Goal: Transaction & Acquisition: Purchase product/service

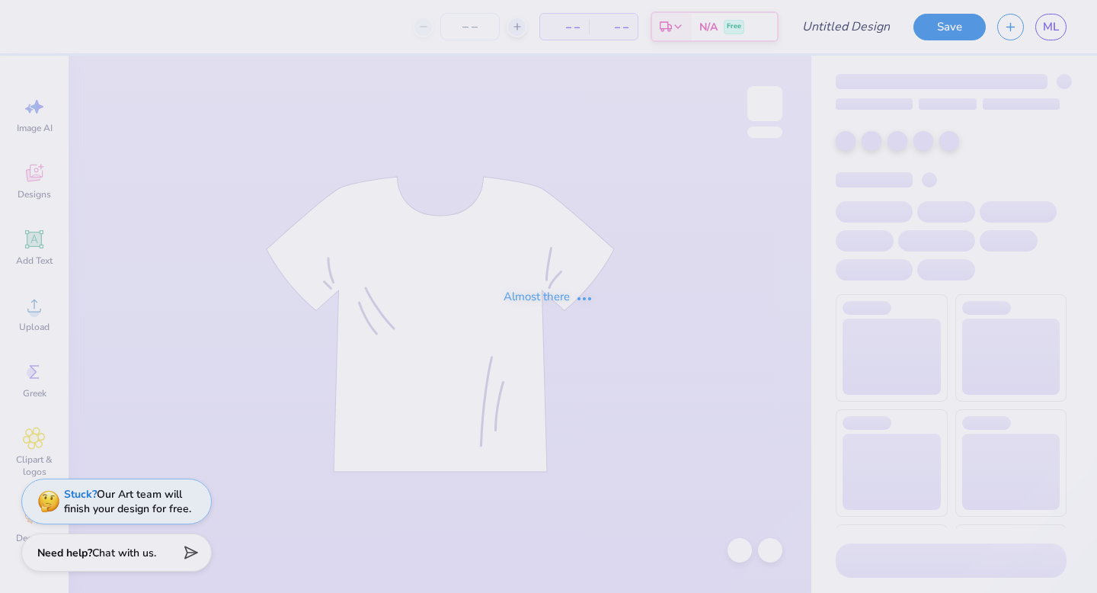
type input "[PERSON_NAME] 2025 Final Shirt"
type input "49"
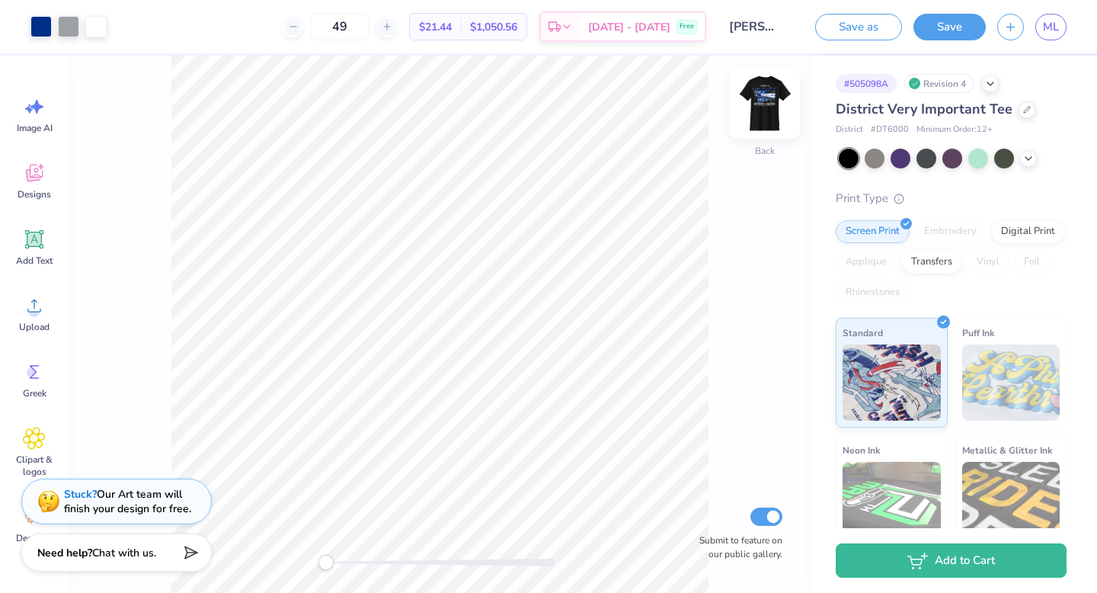
click at [773, 101] on img at bounding box center [765, 103] width 61 height 61
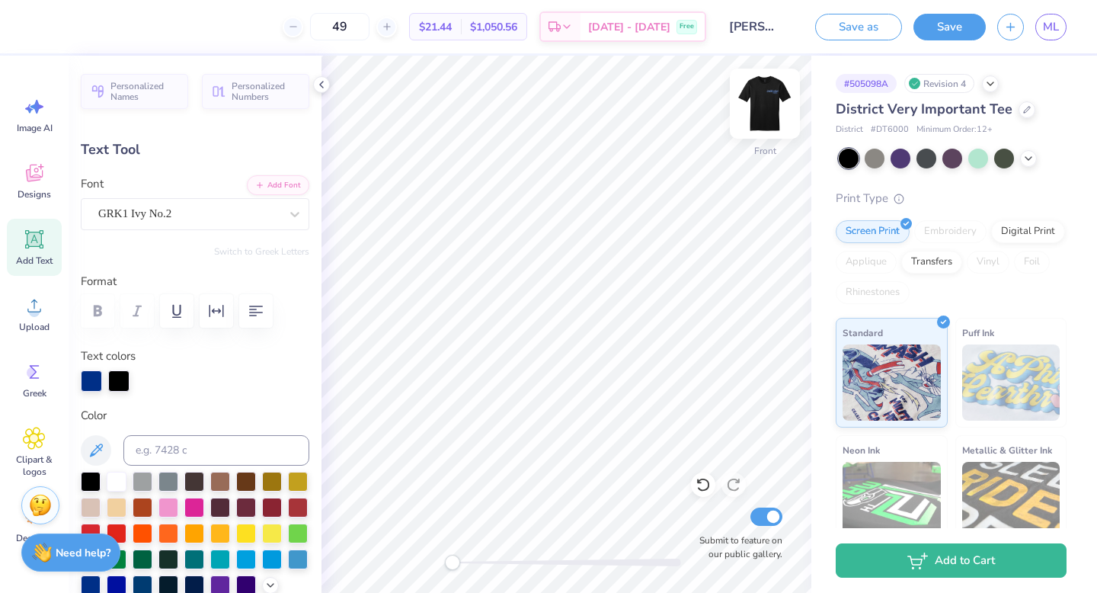
type textarea "TEF"
type input "0.0"
type input "1.97"
type input "0.84"
type input "8.34"
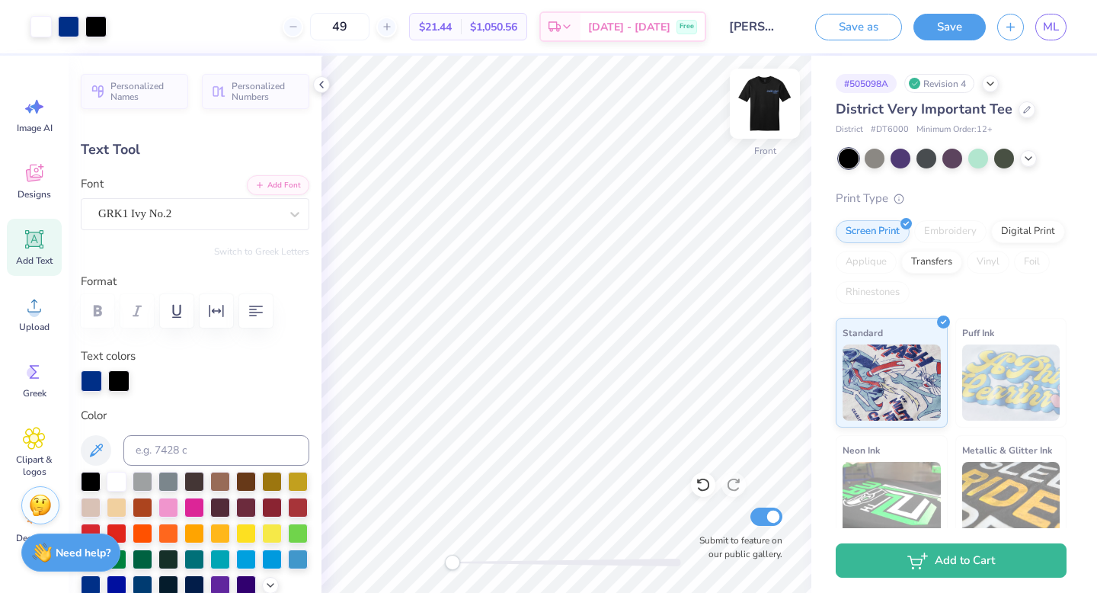
type input "4.4"
type input "3.15"
type input "1.35"
type input "7.91"
type input "3.36"
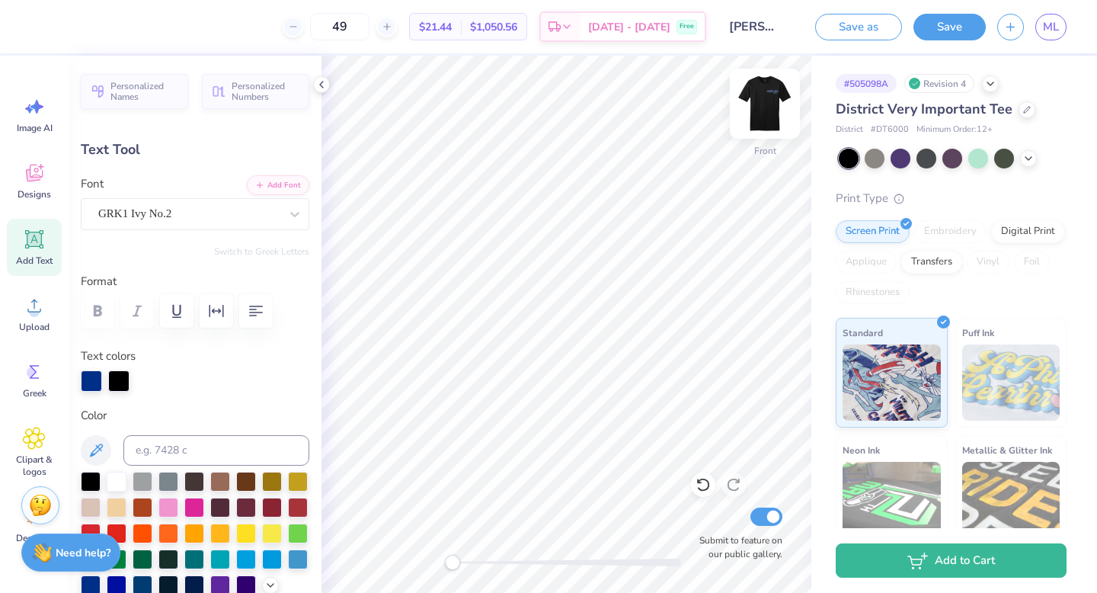
type input "1.44"
type input "7.78"
type input "0.0"
type input "8.04"
type input "0.0"
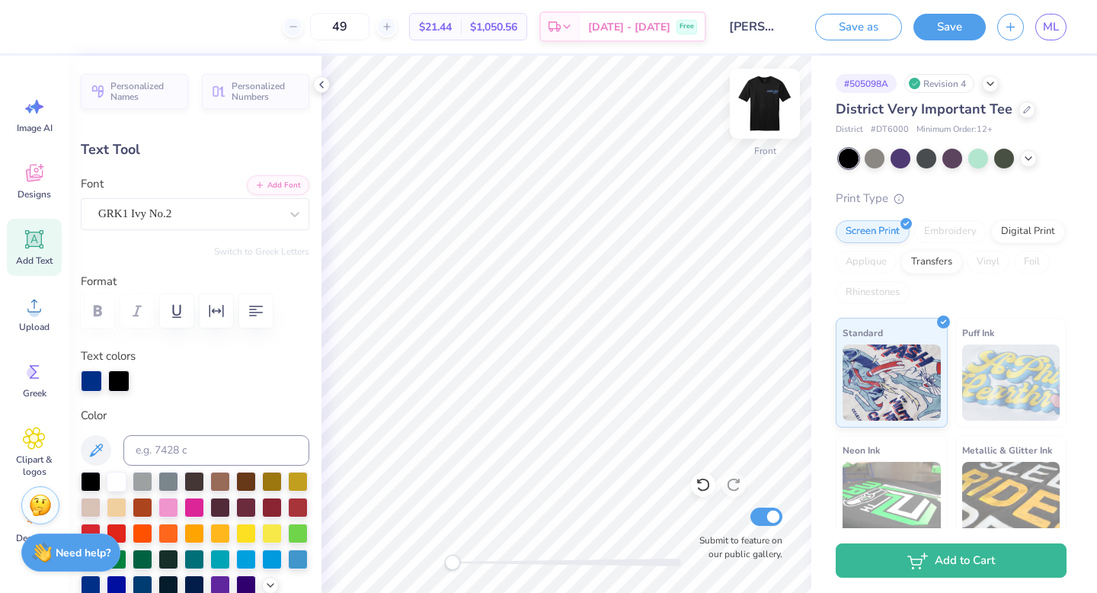
type input "3.12"
type input "1.34"
type input "7.90"
type input "4.4"
type input "3.22"
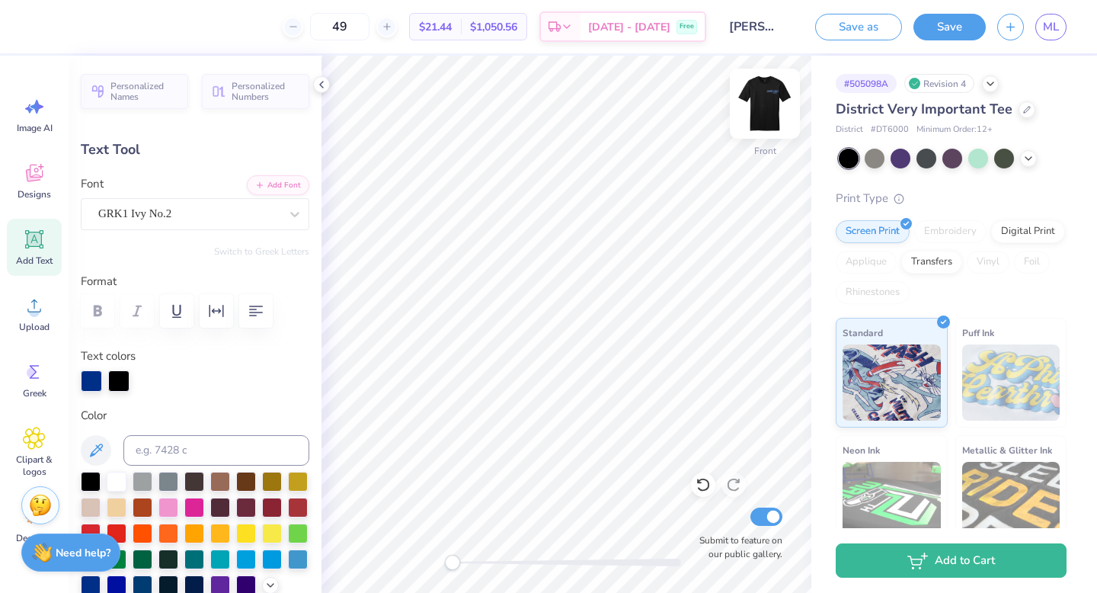
type input "1.38"
type input "7.82"
type input "3.55"
type input "1.52"
type input "7.93"
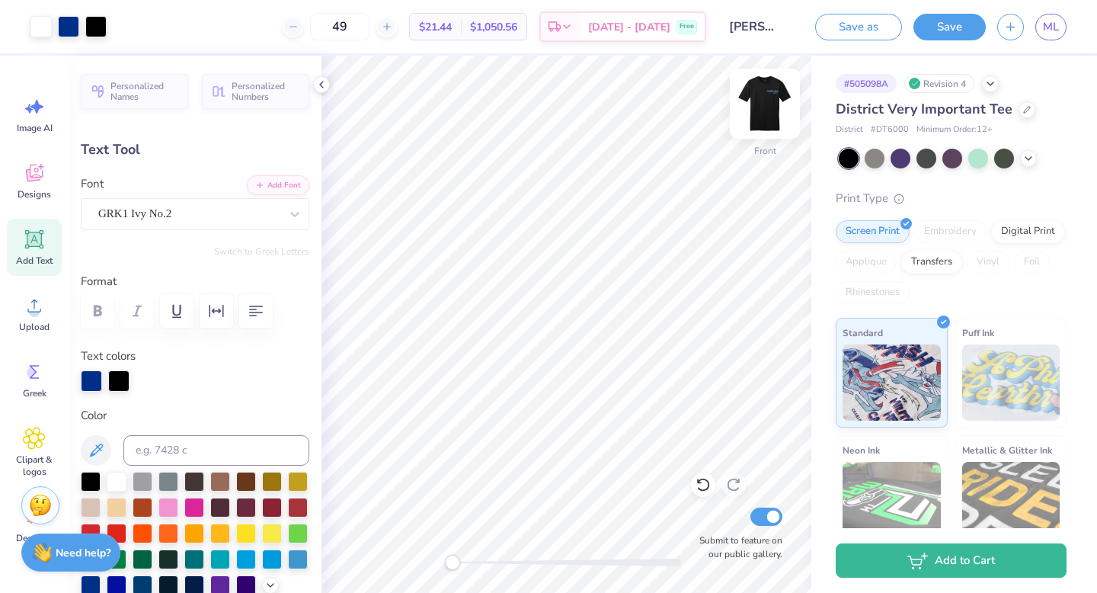
type input "4.4"
type input "0.0"
type input "3.51"
type input "1.77"
type input "7.86"
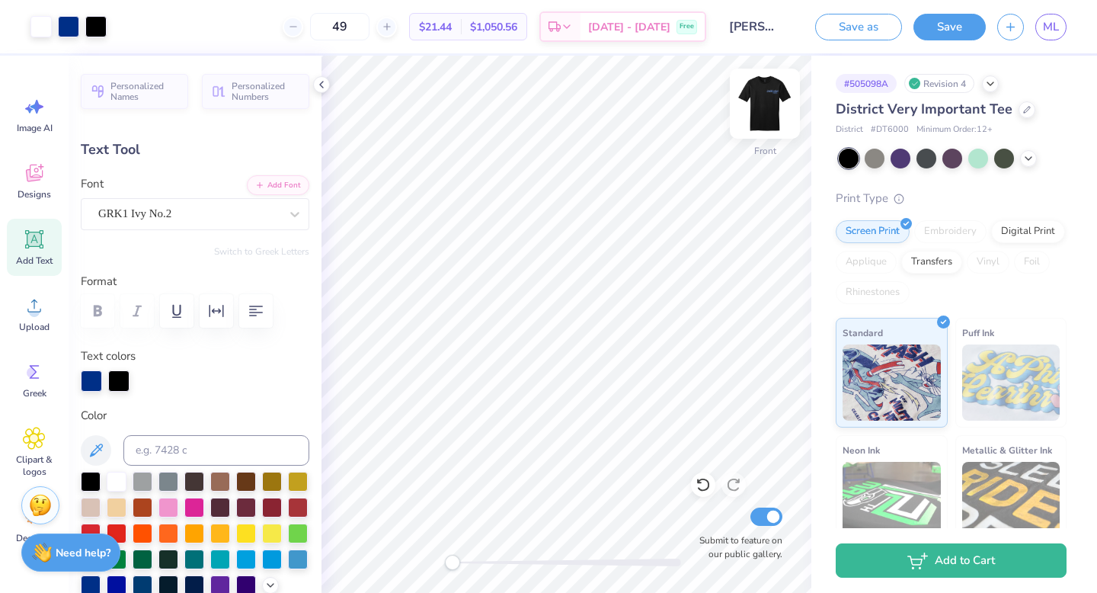
type input "9.2"
type input "3.23"
type input "1.63"
type input "8.02"
type input "0.0"
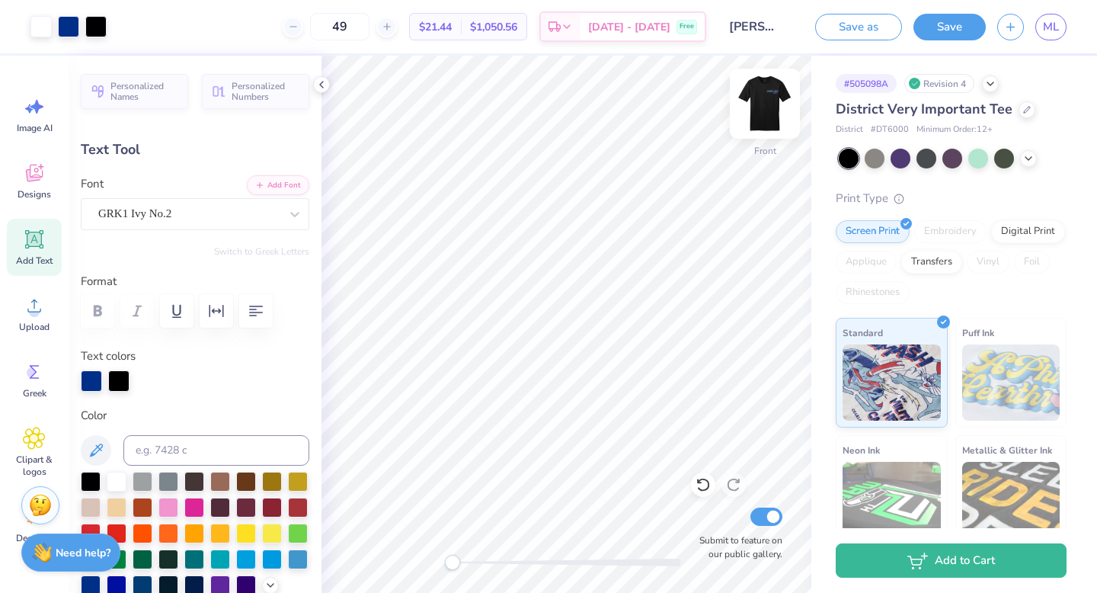
type input "7.95"
type input "0.0"
click at [968, 28] on button "Save" at bounding box center [950, 24] width 72 height 27
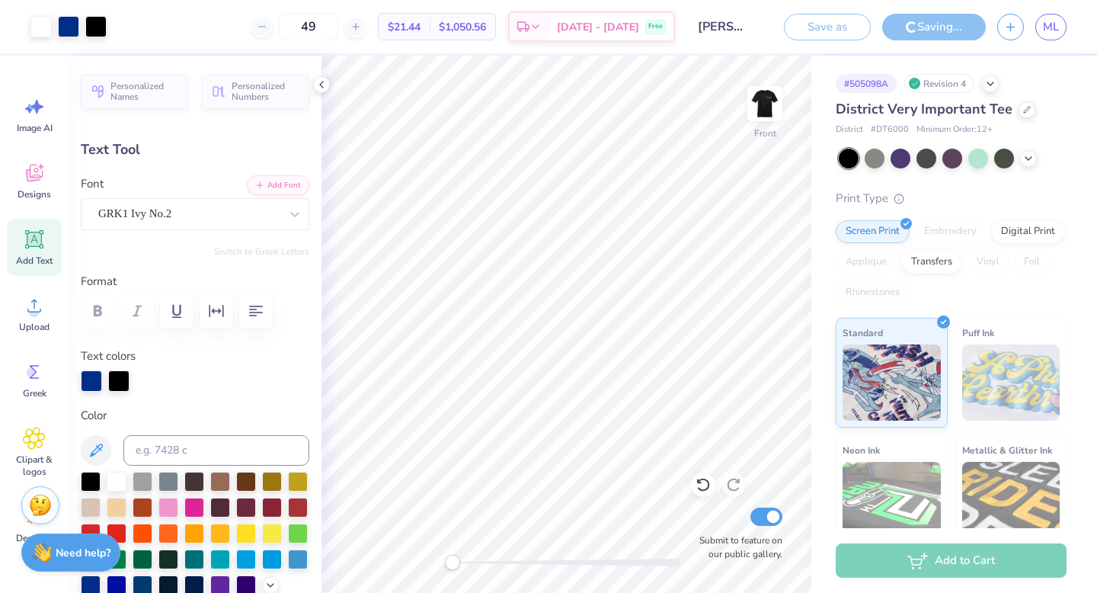
click at [1024, 109] on icon at bounding box center [1027, 110] width 6 height 6
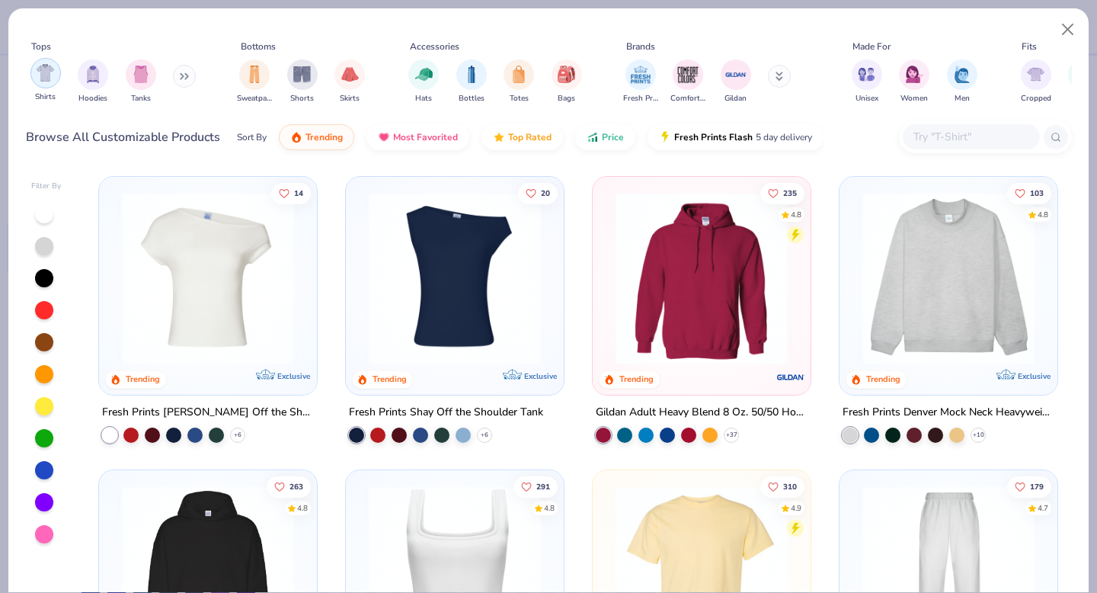
click at [52, 75] on img "filter for Shirts" at bounding box center [46, 73] width 18 height 18
click at [1064, 30] on button "Close" at bounding box center [1068, 29] width 29 height 29
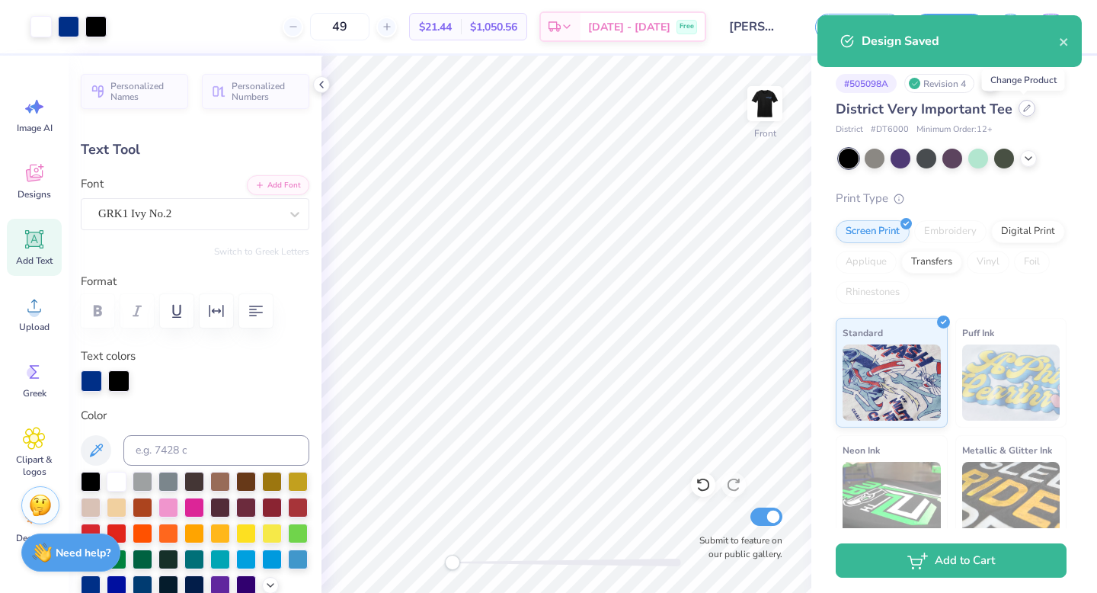
click at [1023, 110] on icon at bounding box center [1027, 108] width 8 height 8
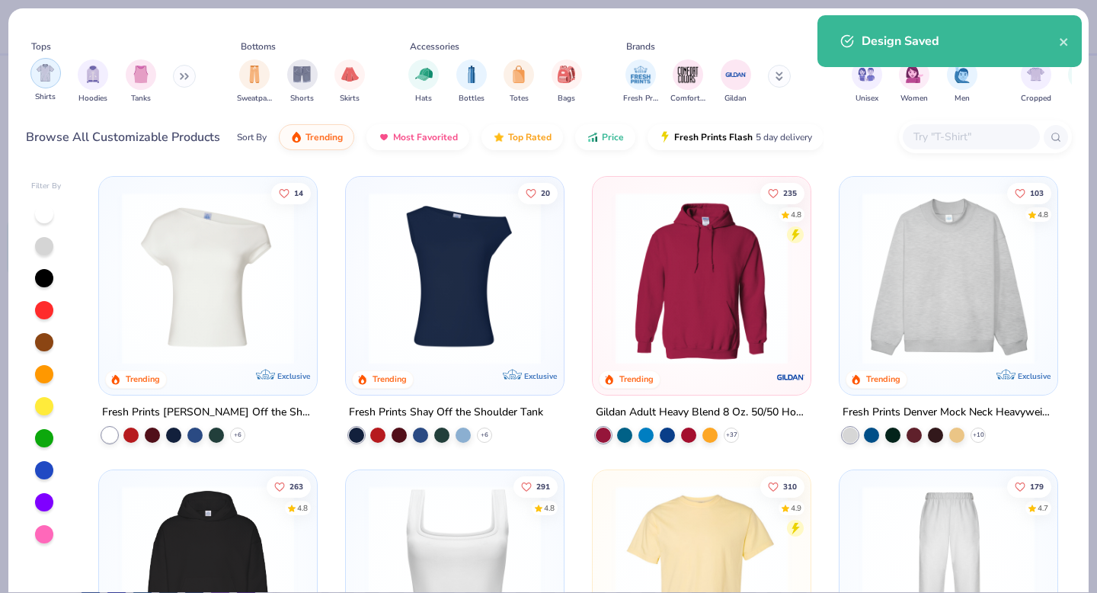
click at [52, 77] on img "filter for Shirts" at bounding box center [46, 73] width 18 height 18
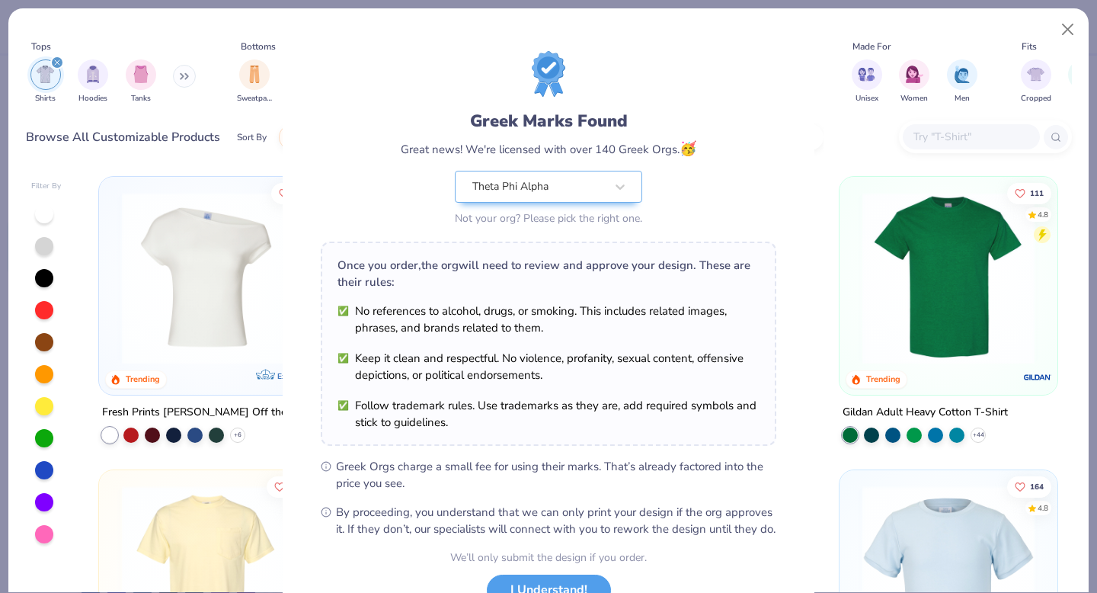
scroll to position [120, 0]
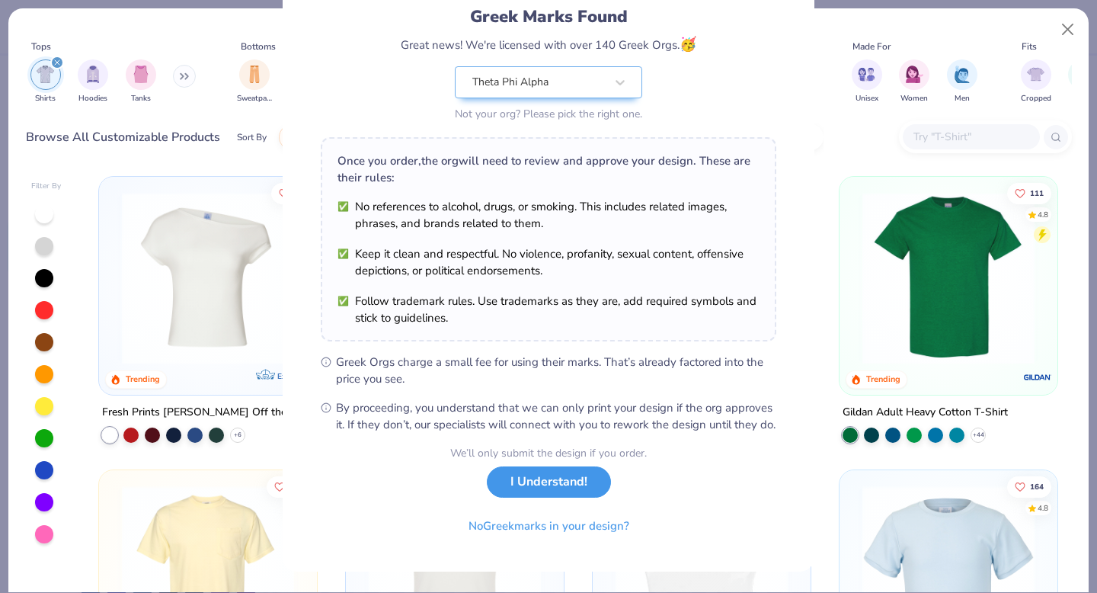
click at [563, 491] on button "I Understand!" at bounding box center [549, 481] width 124 height 31
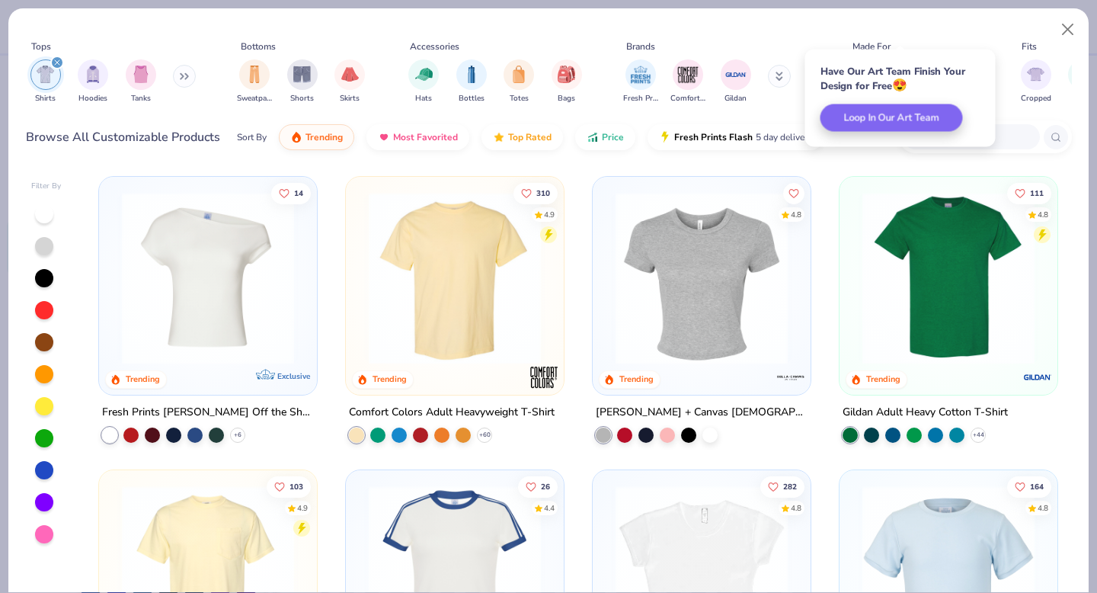
scroll to position [0, 0]
click at [45, 75] on img "filter for Shirts" at bounding box center [46, 75] width 18 height 18
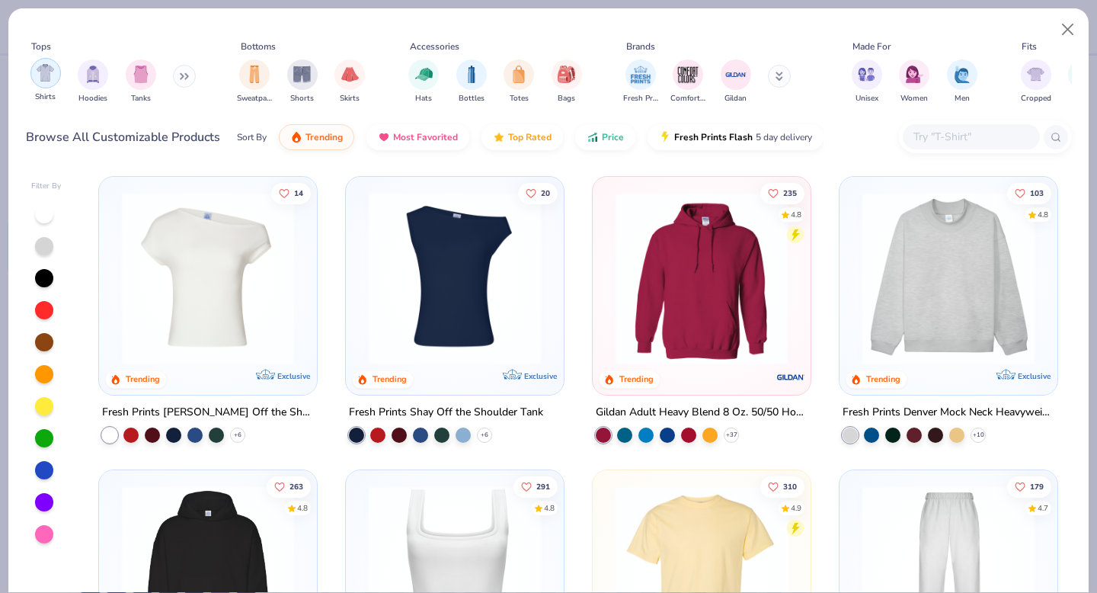
click at [45, 85] on div "filter for Shirts" at bounding box center [45, 73] width 30 height 30
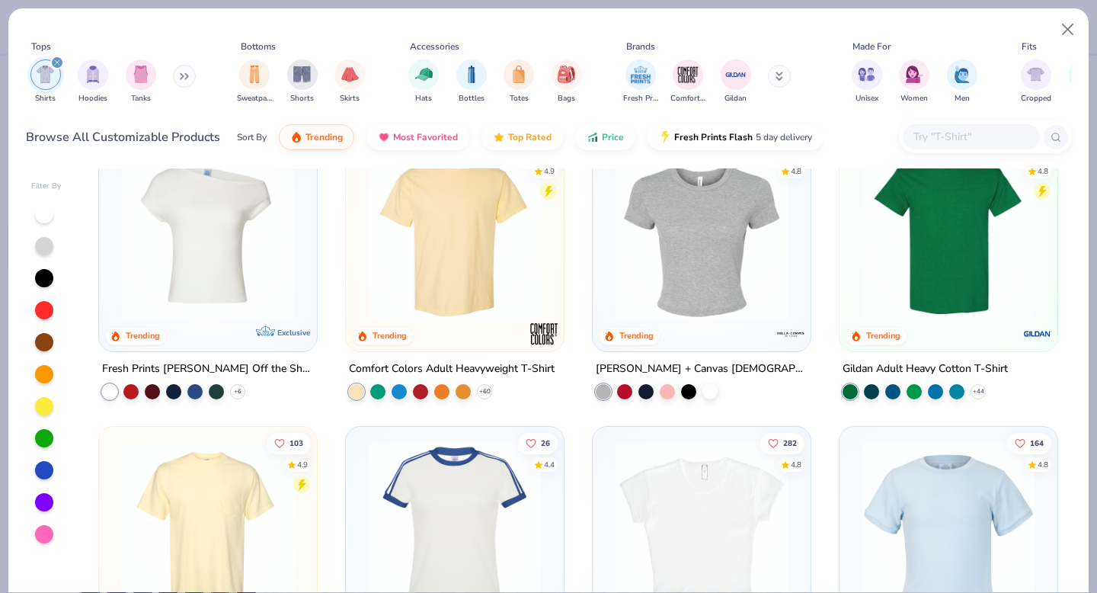
scroll to position [43, 0]
click at [994, 244] on img at bounding box center [948, 235] width 187 height 172
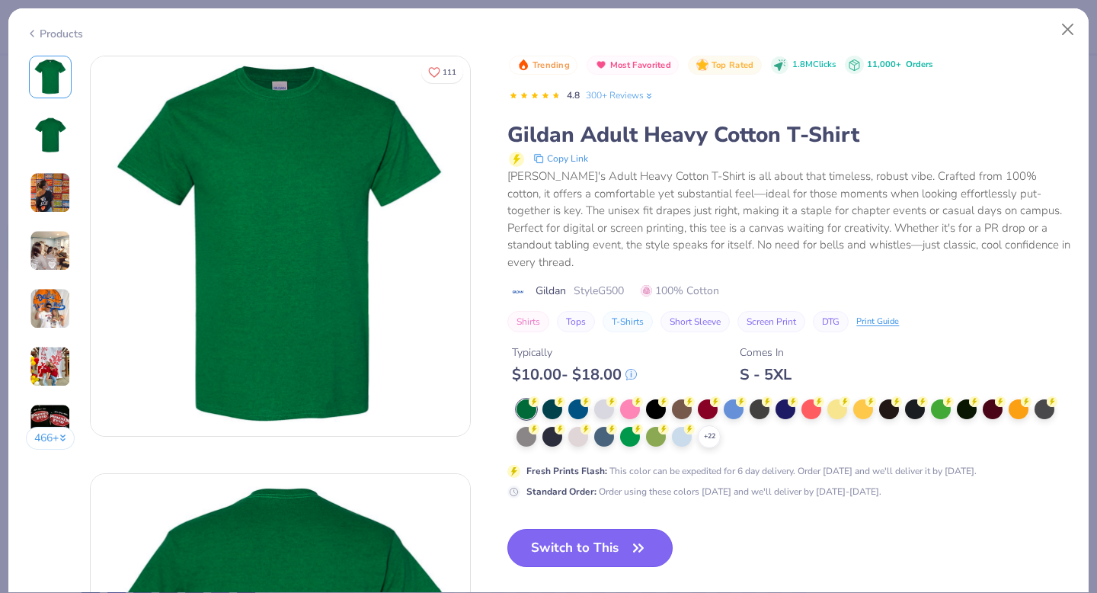
click at [600, 535] on button "Switch to This" at bounding box center [589, 548] width 165 height 38
click at [1071, 21] on button "Close" at bounding box center [1068, 29] width 29 height 29
click at [1071, 22] on button "Close" at bounding box center [1068, 29] width 29 height 29
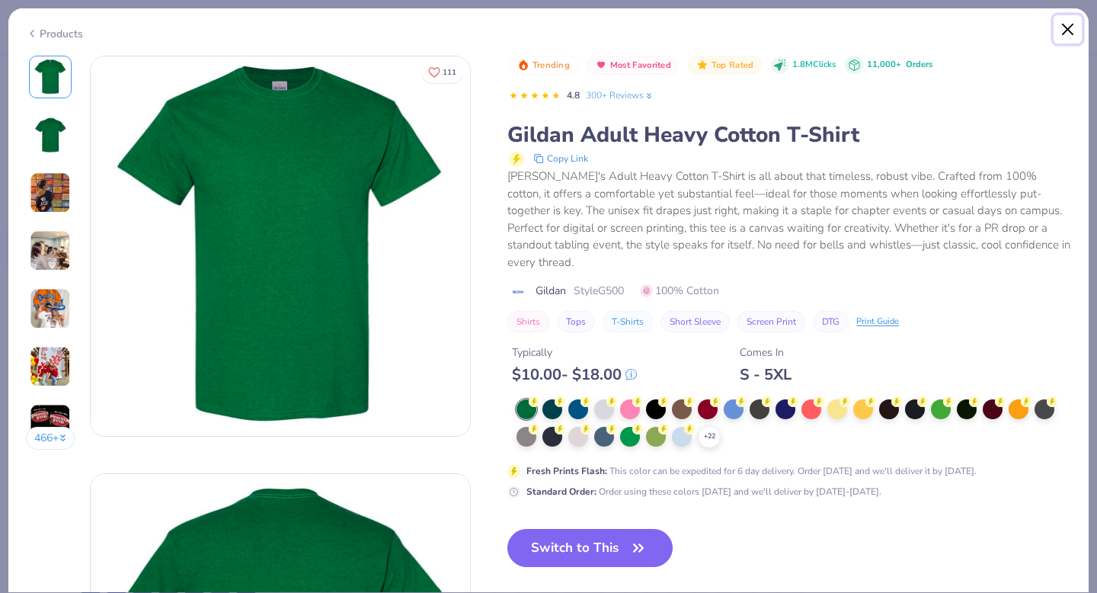
click at [1071, 22] on button "Close" at bounding box center [1068, 29] width 29 height 29
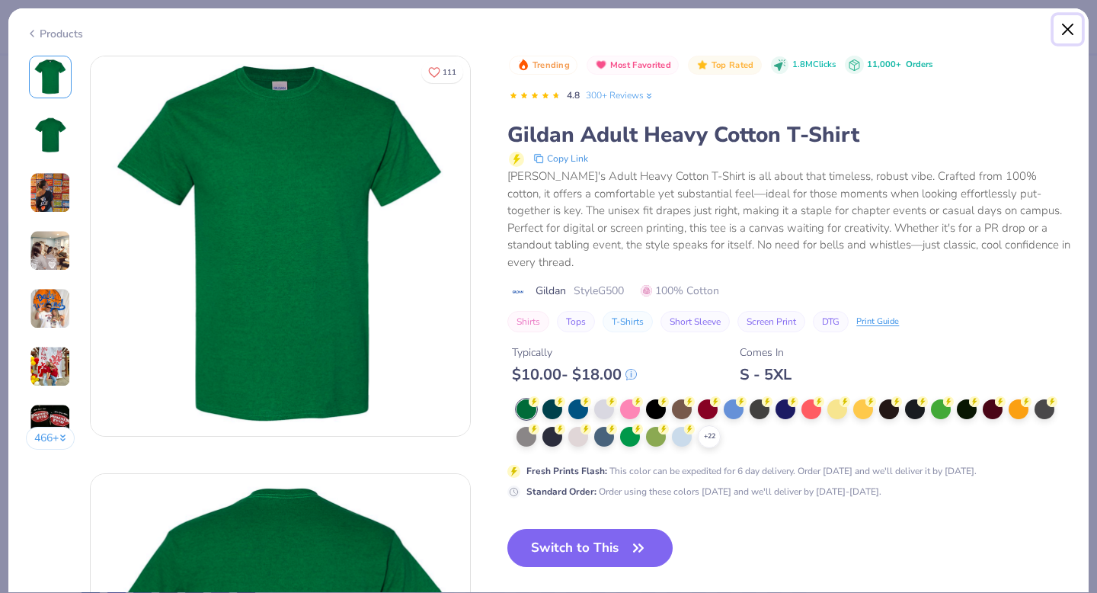
click at [1071, 22] on button "Close" at bounding box center [1068, 29] width 29 height 29
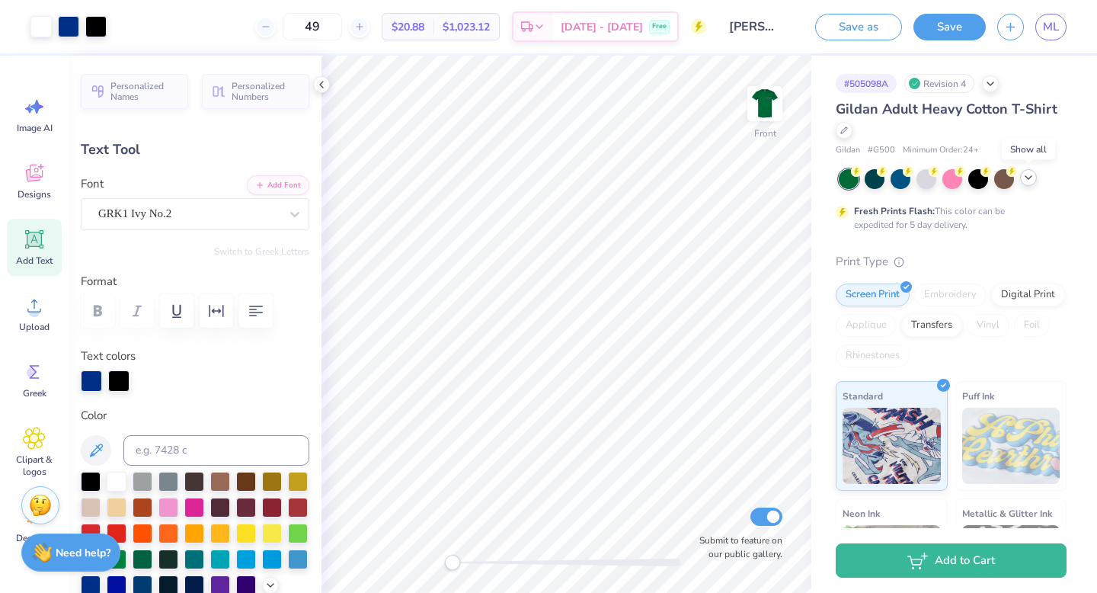
click at [1029, 174] on icon at bounding box center [1029, 177] width 12 height 12
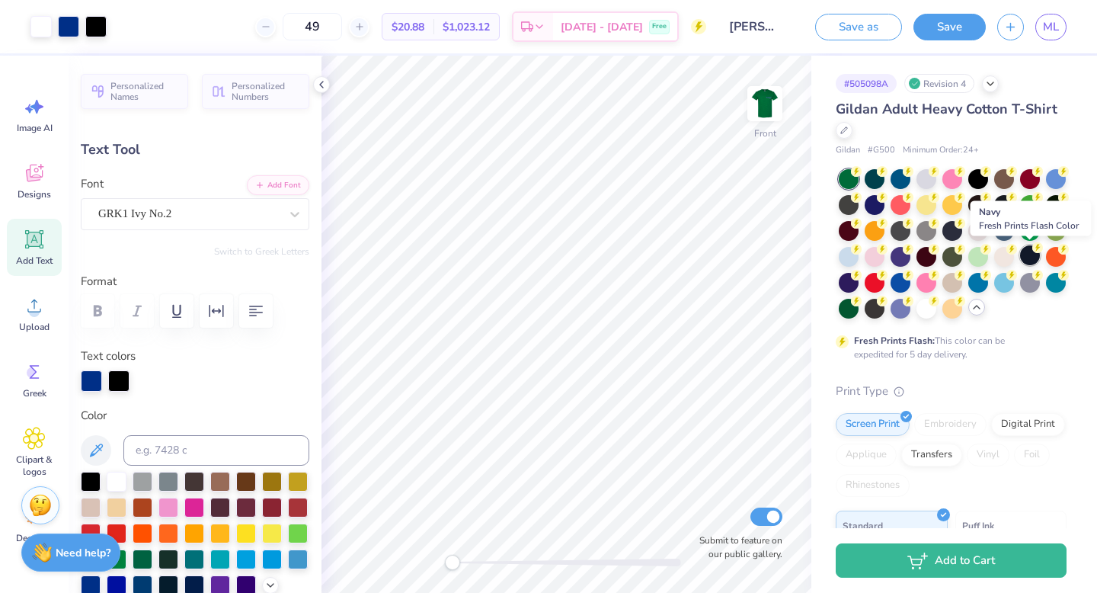
click at [1033, 255] on div at bounding box center [1030, 255] width 20 height 20
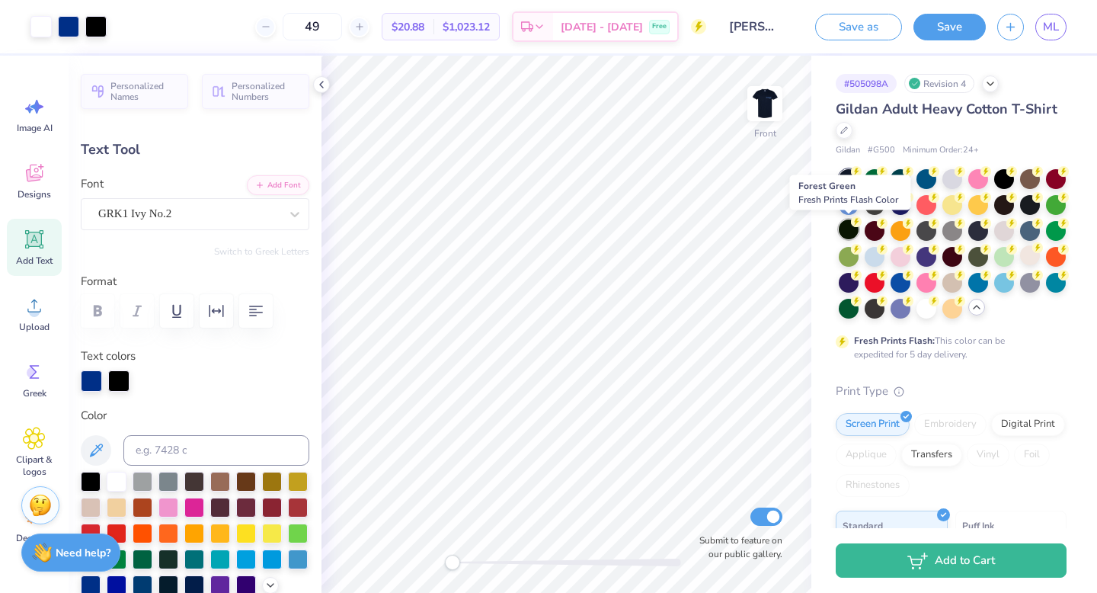
click at [848, 231] on div at bounding box center [849, 229] width 20 height 20
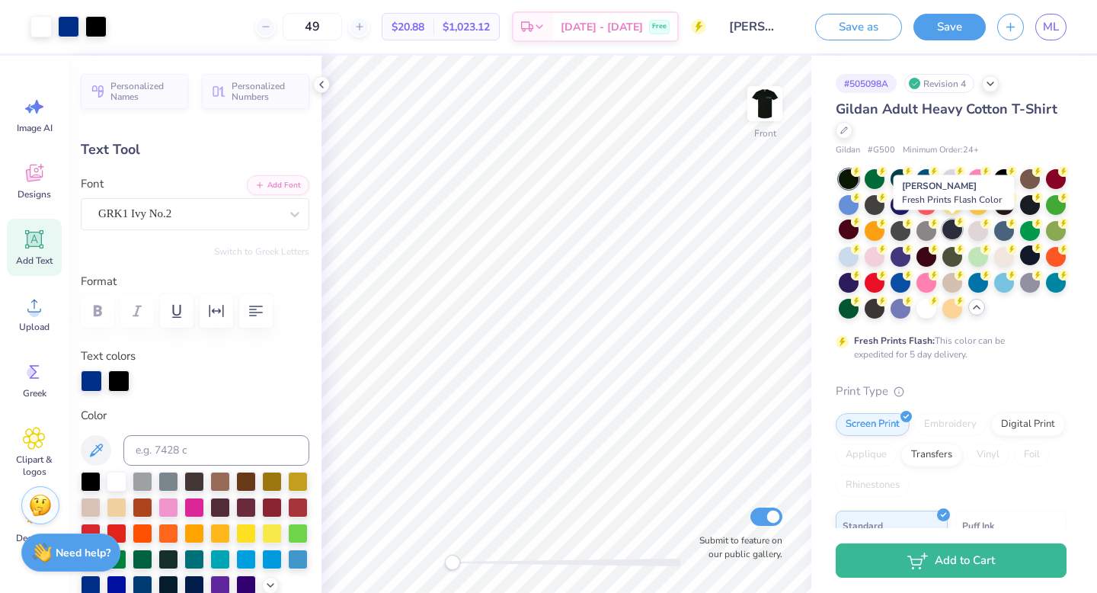
click at [956, 230] on div at bounding box center [953, 229] width 20 height 20
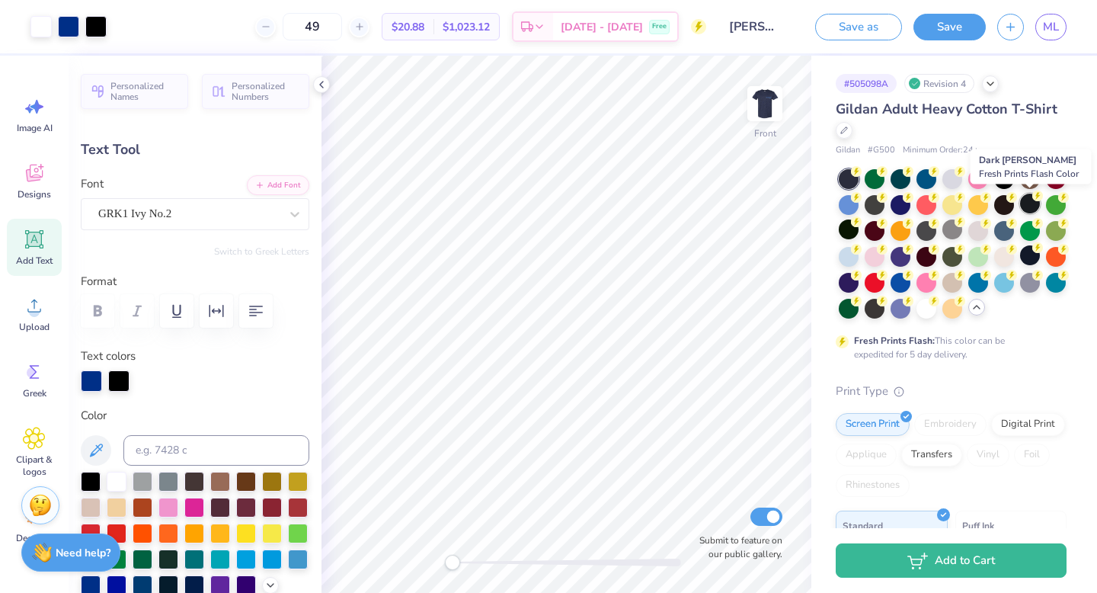
click at [1029, 206] on div at bounding box center [1030, 204] width 20 height 20
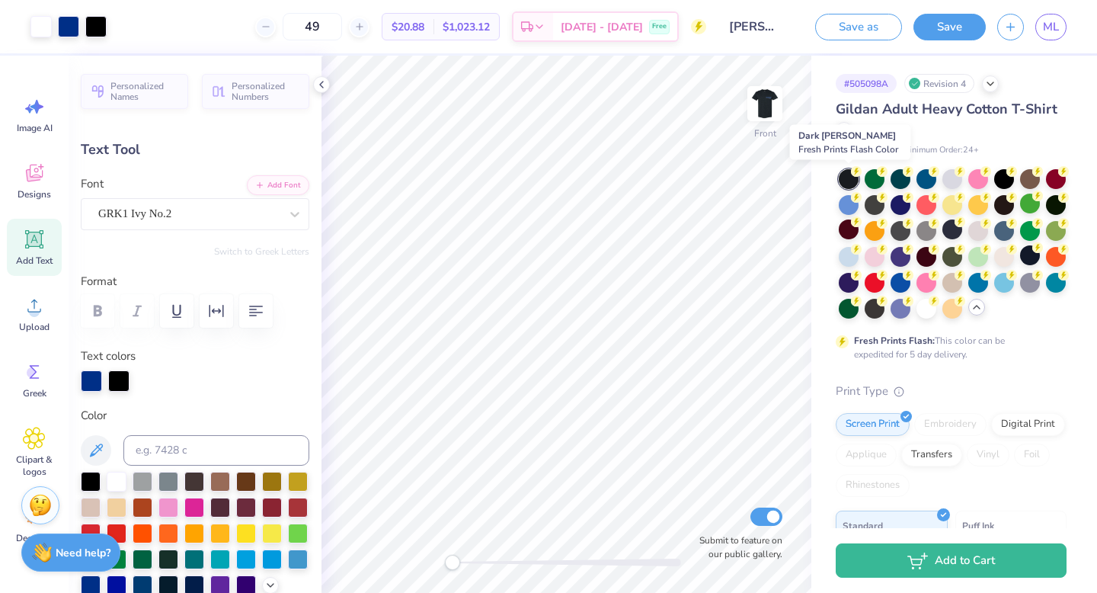
click at [850, 181] on div at bounding box center [849, 179] width 20 height 20
click at [1008, 181] on div at bounding box center [1004, 178] width 20 height 20
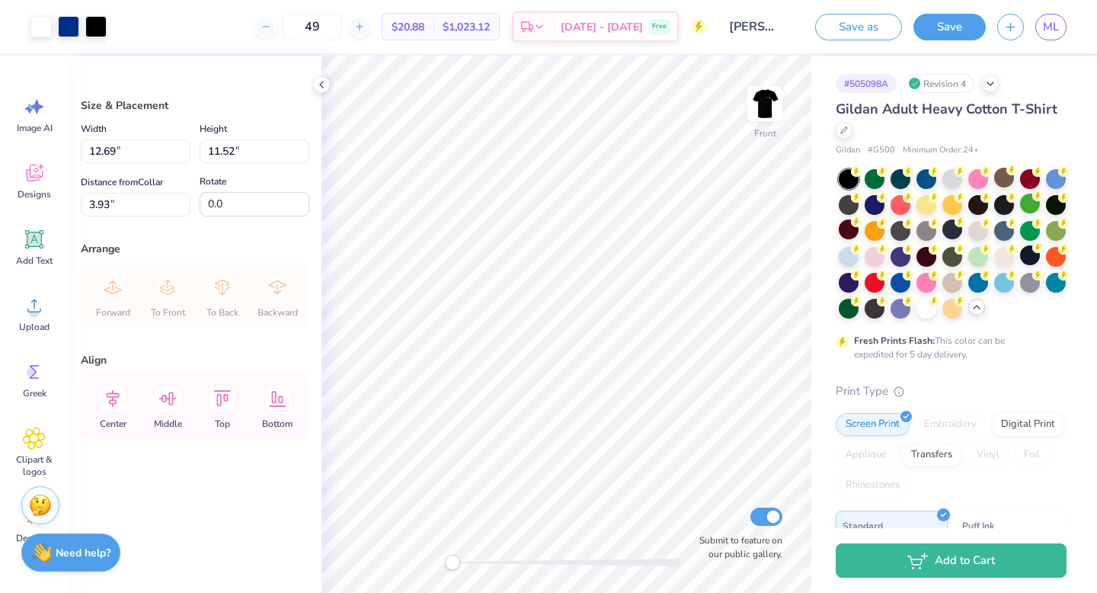
type input "3.51"
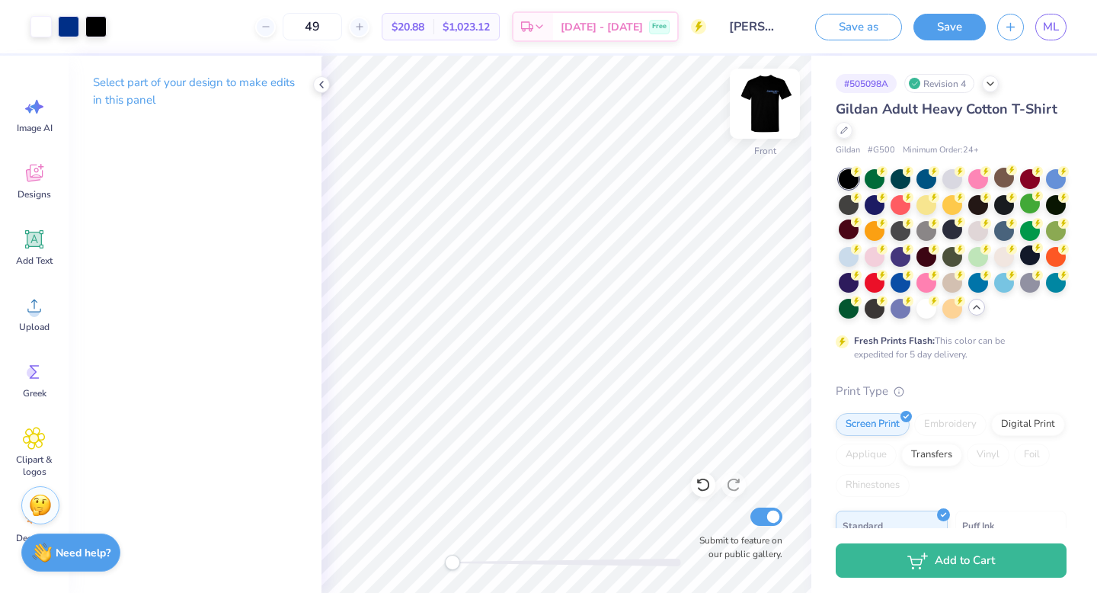
click at [765, 110] on img at bounding box center [765, 103] width 61 height 61
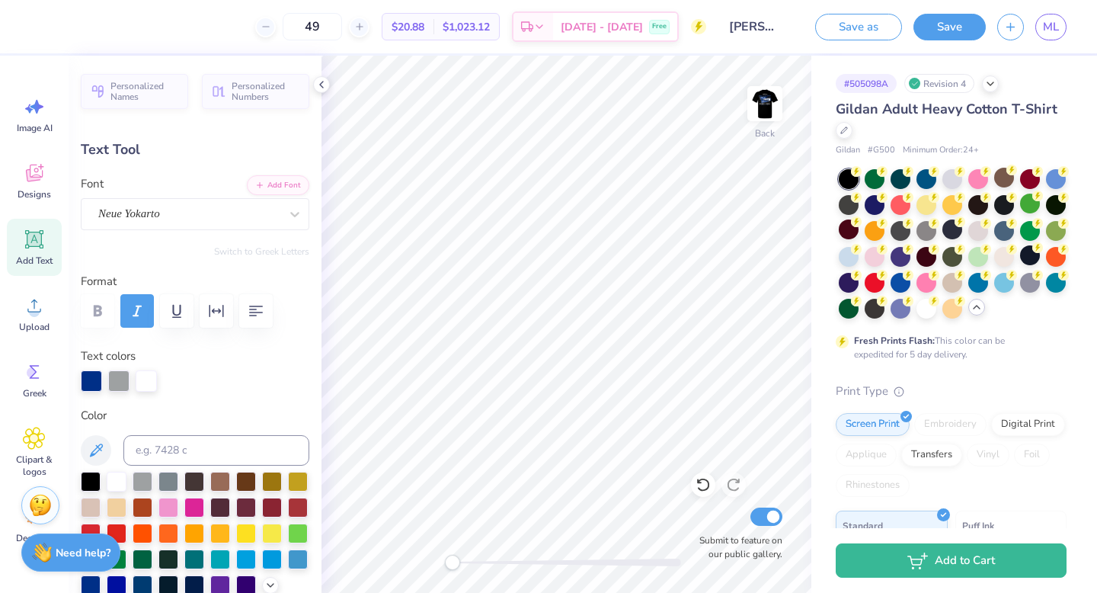
type input "2.10"
type input "0.72"
type input "6.23"
type input "6.12"
type input "1.14"
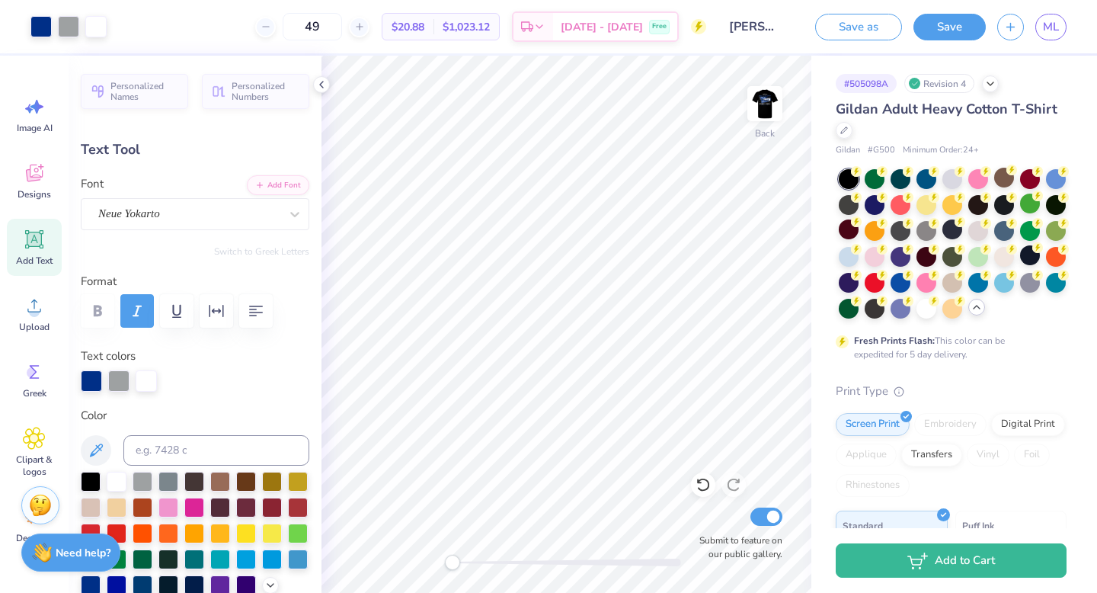
type input "3.33"
type input "2.10"
type input "0.72"
type input "4.47"
click at [776, 103] on img at bounding box center [765, 103] width 61 height 61
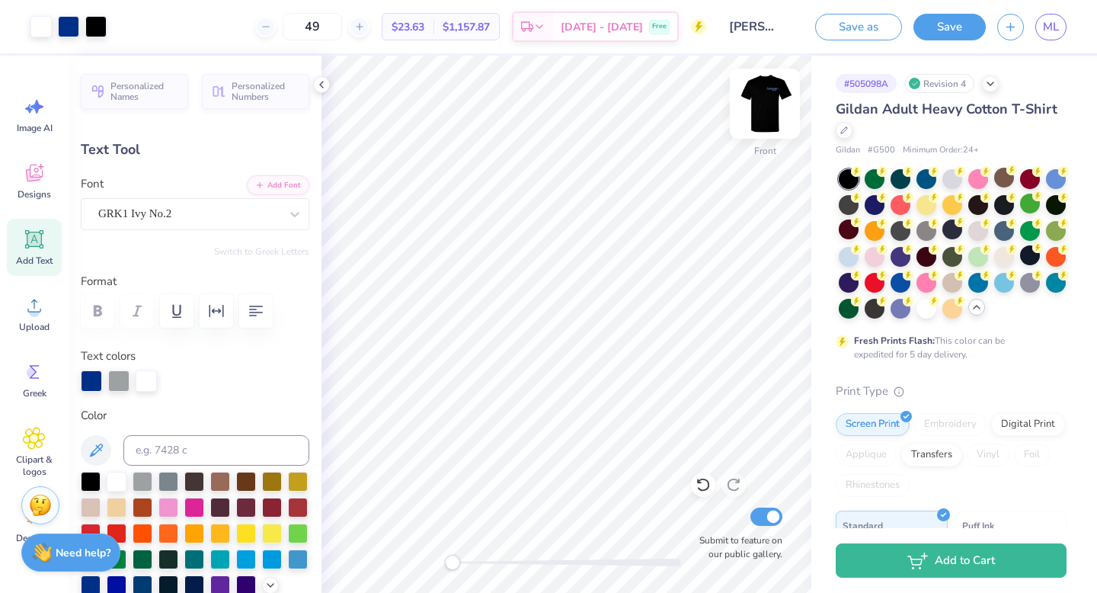
click at [770, 99] on img at bounding box center [765, 103] width 61 height 61
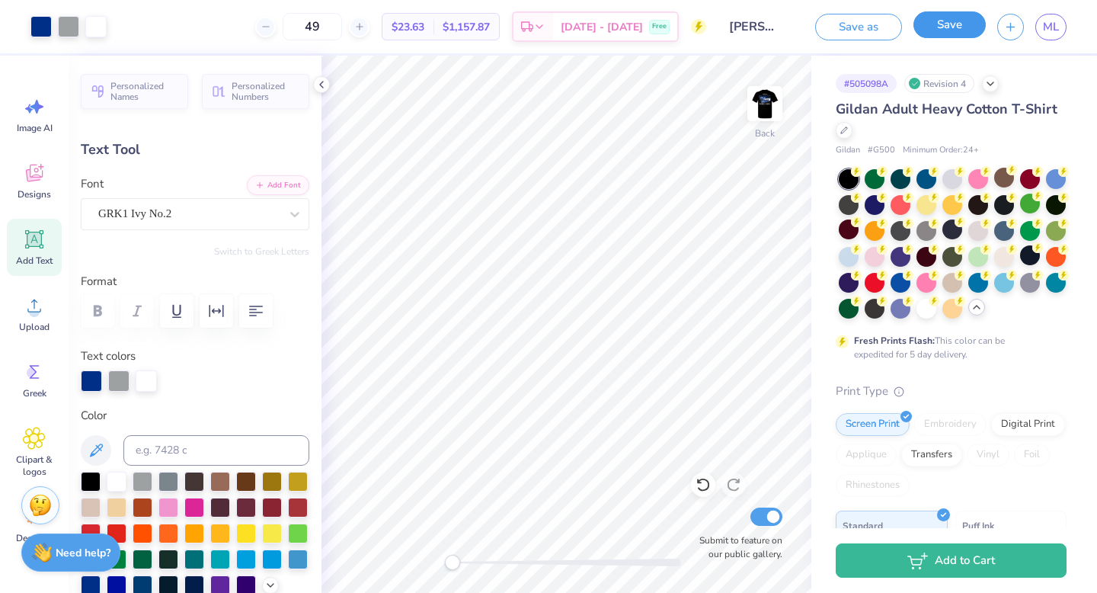
click at [936, 30] on button "Save" at bounding box center [950, 24] width 72 height 27
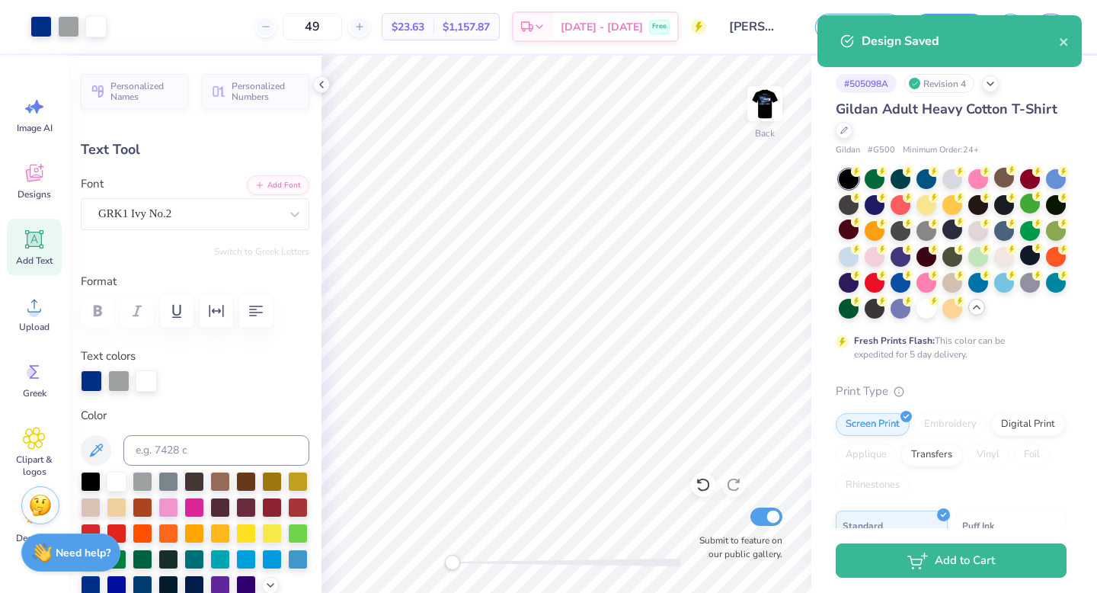
click at [1072, 42] on div "Design Saved" at bounding box center [950, 41] width 264 height 52
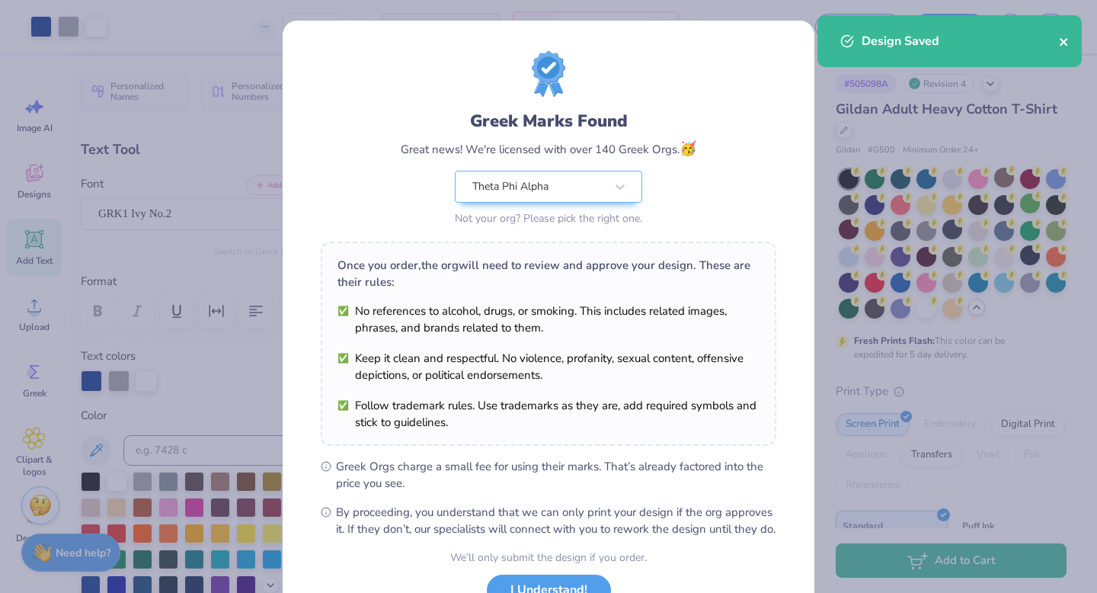
click at [1066, 42] on icon "close" at bounding box center [1064, 42] width 11 height 12
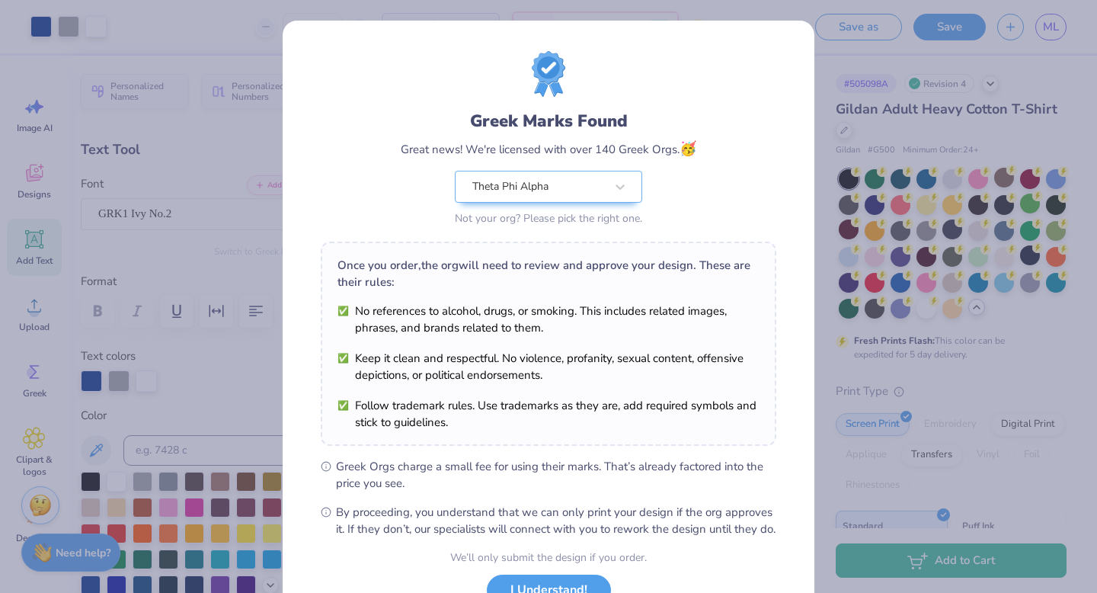
scroll to position [120, 0]
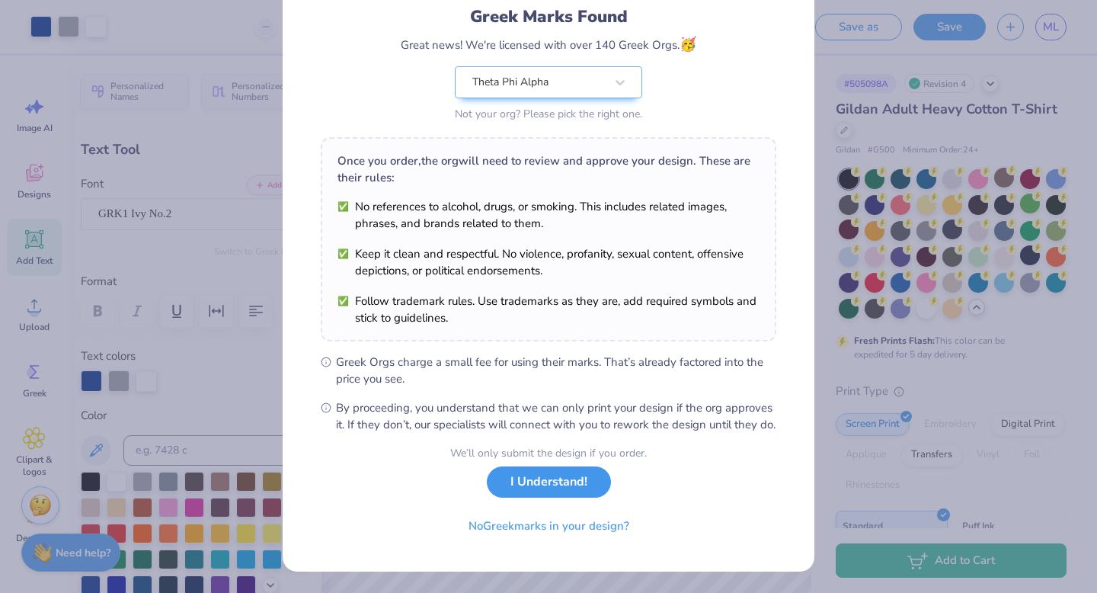
click at [527, 488] on button "I Understand!" at bounding box center [549, 481] width 124 height 31
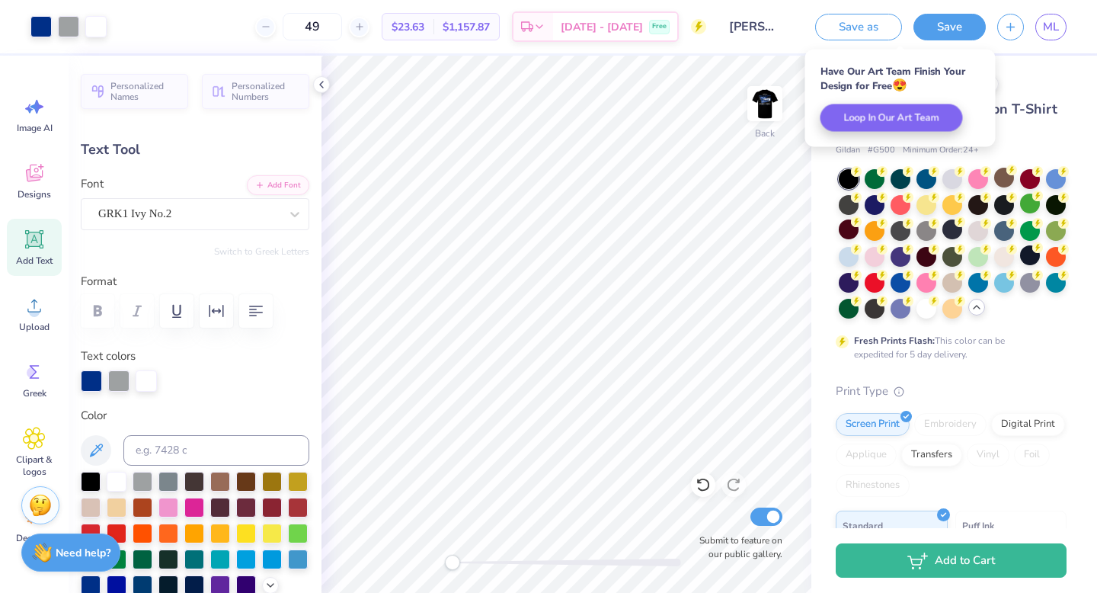
click at [1073, 131] on div "# 505098A Revision 4 Gildan Adult Heavy Cotton T-Shirt Gildan # G500 Minimum Or…" at bounding box center [955, 455] width 286 height 799
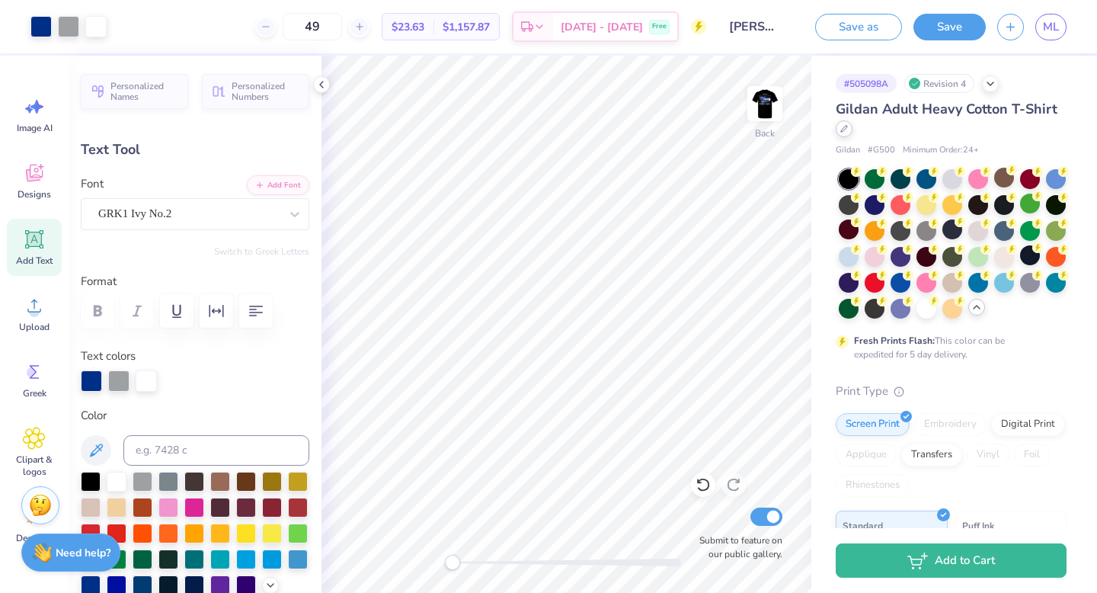
click at [844, 133] on div at bounding box center [844, 128] width 17 height 17
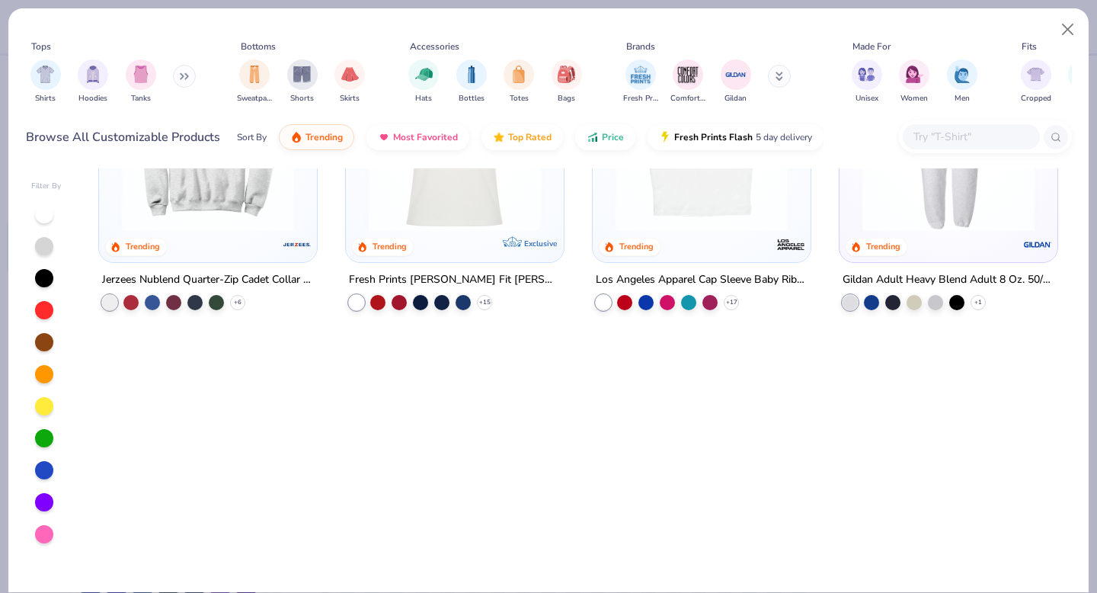
scroll to position [565, 0]
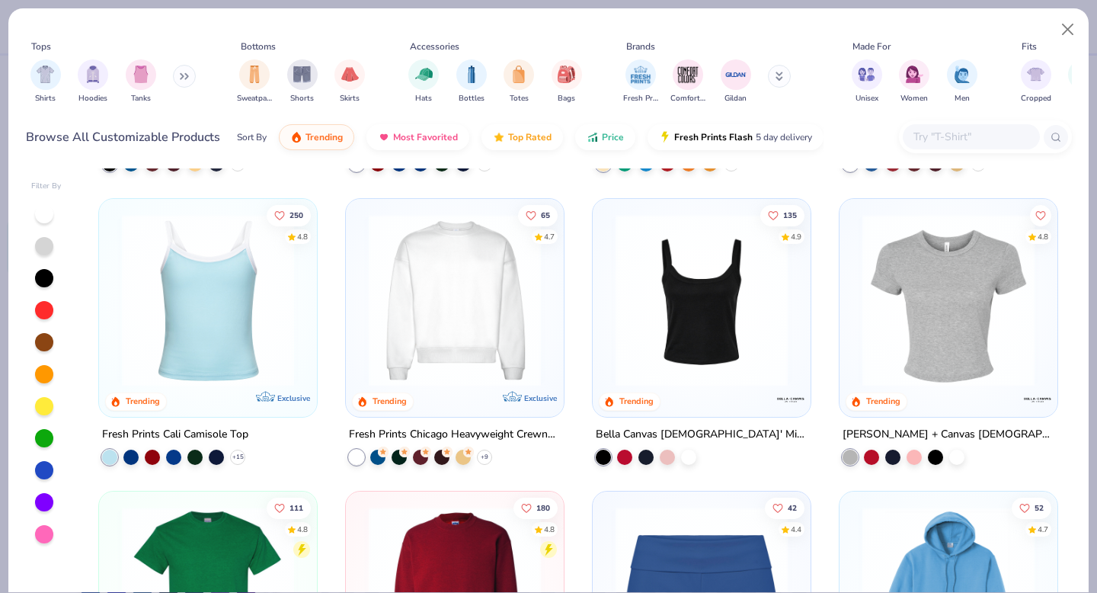
click at [967, 138] on input "text" at bounding box center [970, 137] width 117 height 18
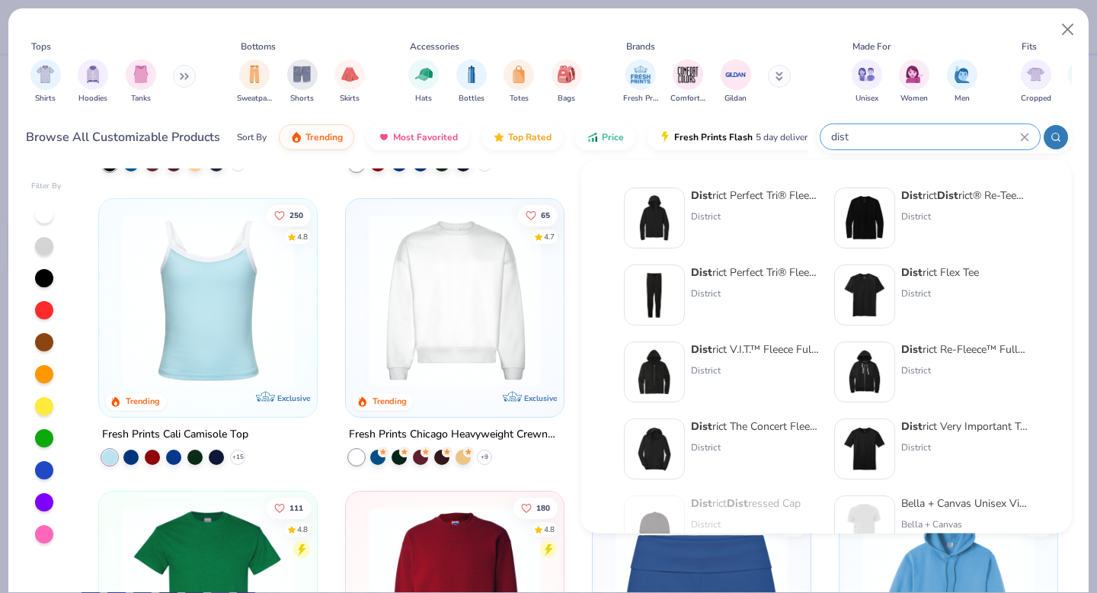
type input "dist"
click at [853, 465] on img at bounding box center [864, 448] width 47 height 47
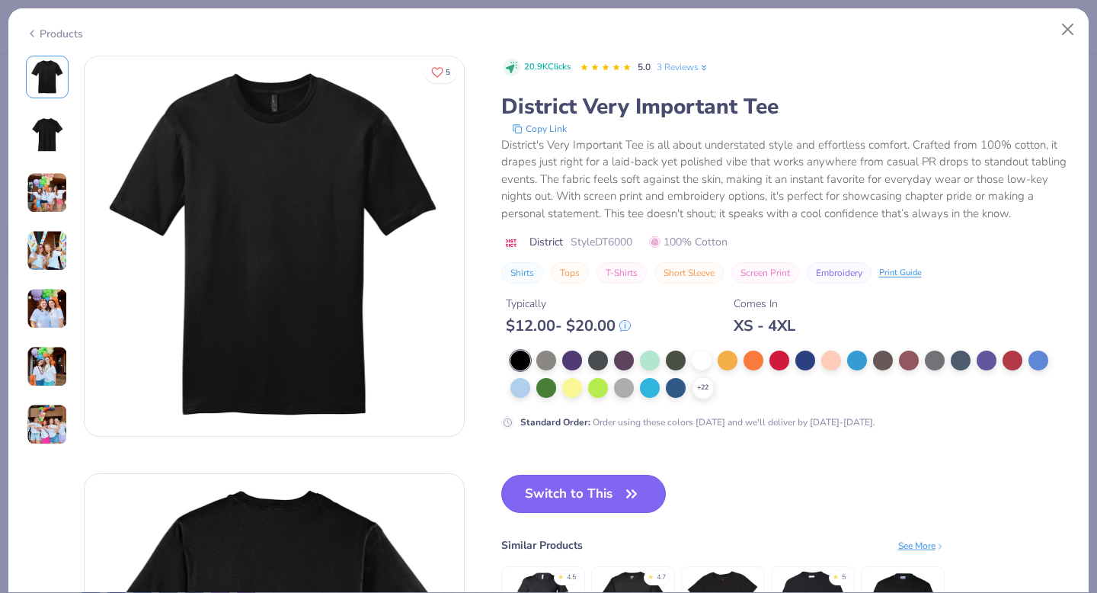
drag, startPoint x: 564, startPoint y: 495, endPoint x: 645, endPoint y: 491, distance: 81.7
click at [564, 495] on button "Switch to This" at bounding box center [583, 494] width 165 height 38
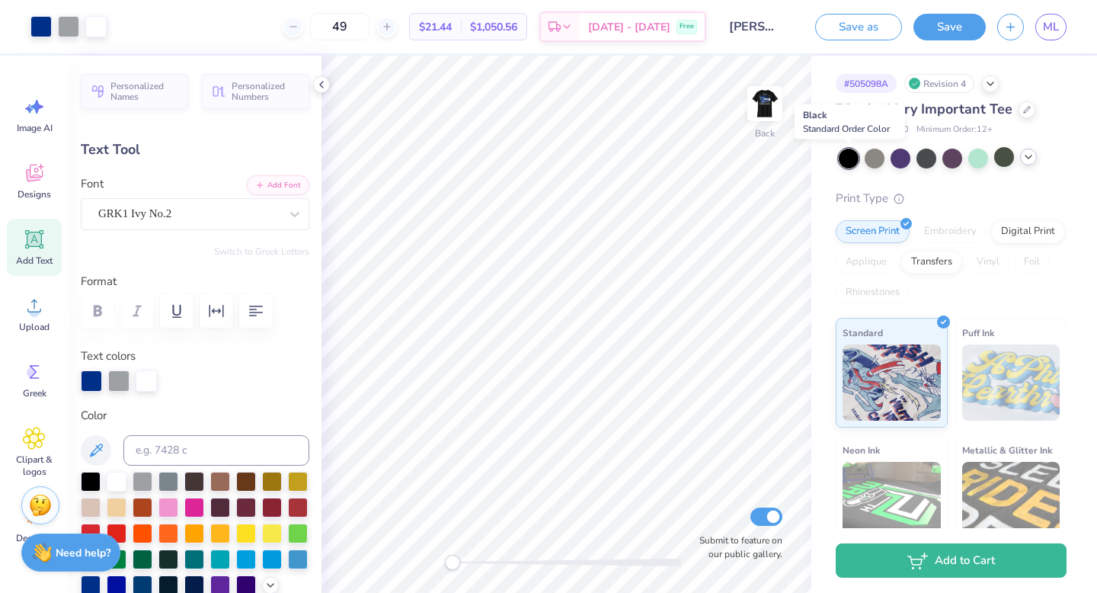
click at [851, 155] on div at bounding box center [849, 159] width 20 height 20
click at [757, 115] on img at bounding box center [765, 103] width 61 height 61
click at [764, 120] on img at bounding box center [765, 103] width 61 height 61
click at [754, 108] on img at bounding box center [765, 103] width 61 height 61
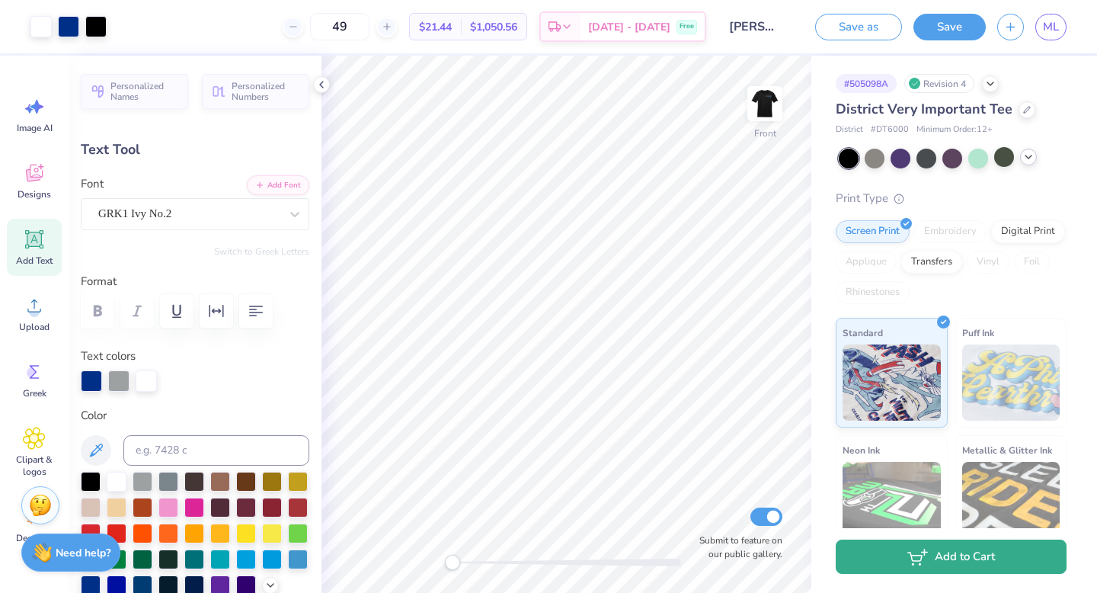
click at [904, 557] on button "Add to Cart" at bounding box center [951, 556] width 231 height 34
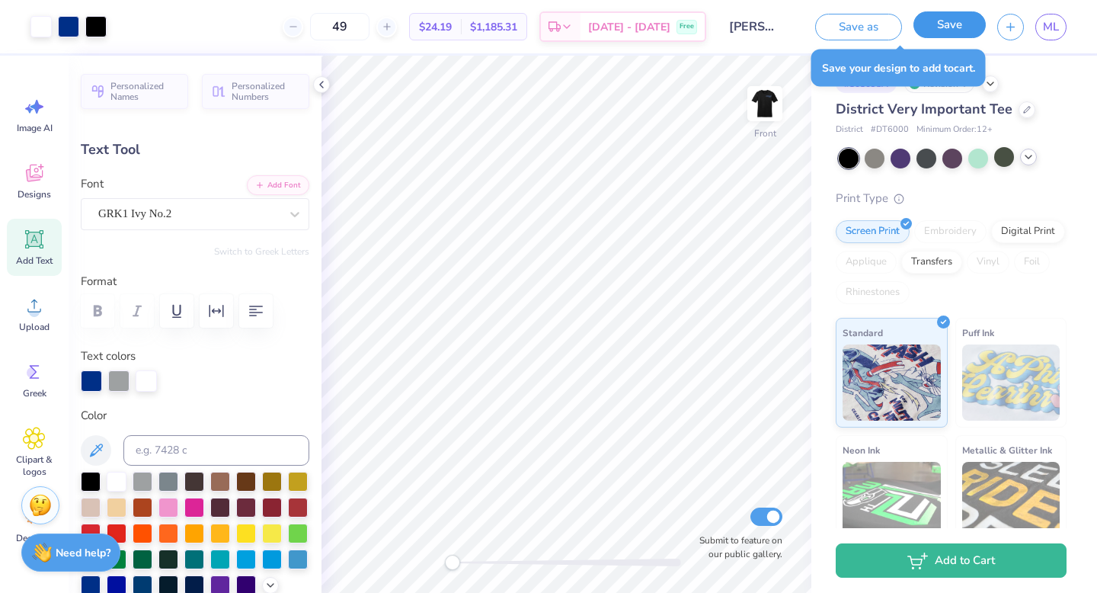
click at [943, 30] on button "Save" at bounding box center [950, 24] width 72 height 27
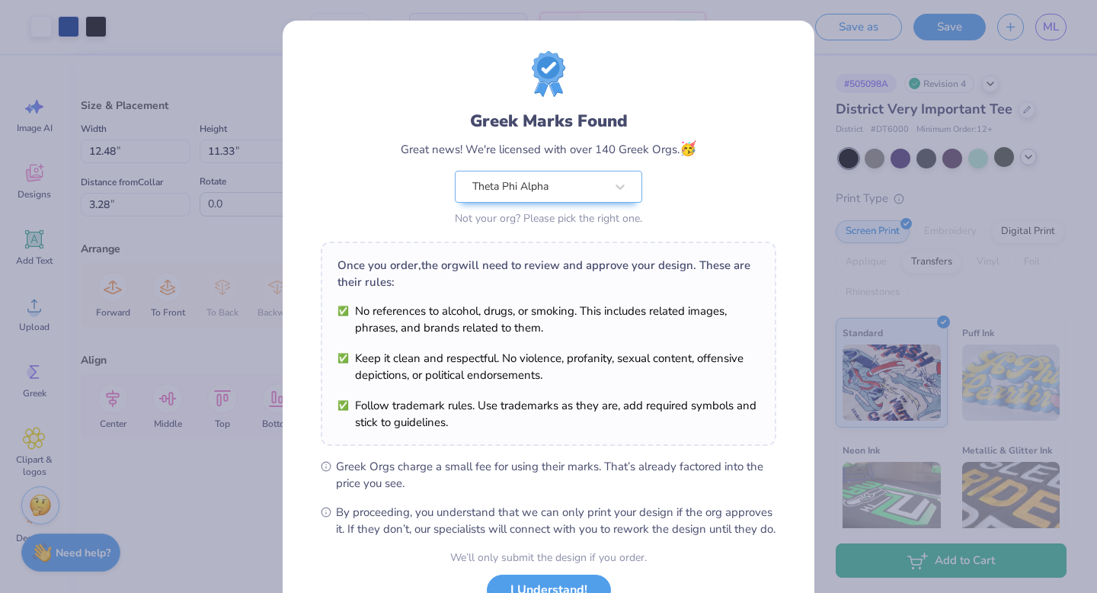
click at [739, 177] on div "Greek Marks Found Great news! We're licensed with over 140 Greek Orgs. 🥳 Theta …" at bounding box center [549, 140] width 456 height 178
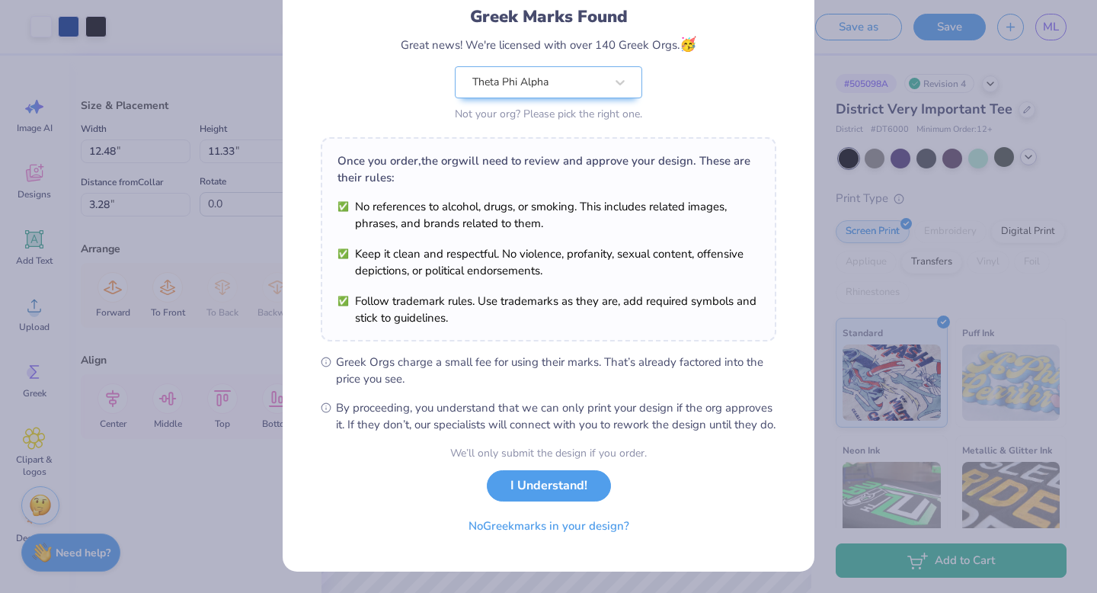
scroll to position [120, 0]
click at [553, 490] on button "I Understand!" at bounding box center [549, 481] width 124 height 31
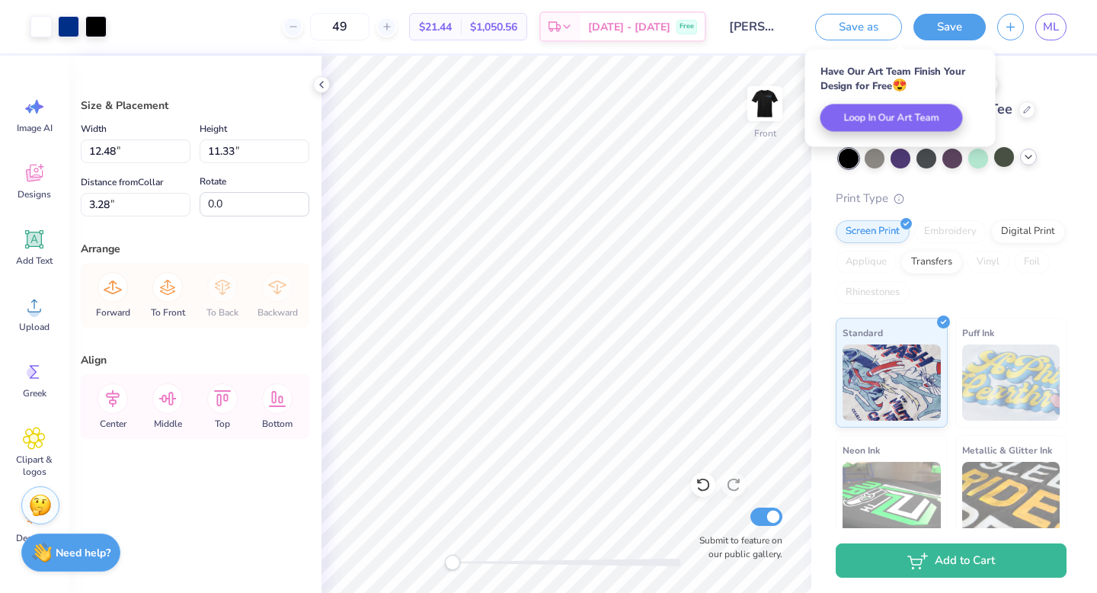
scroll to position [0, 0]
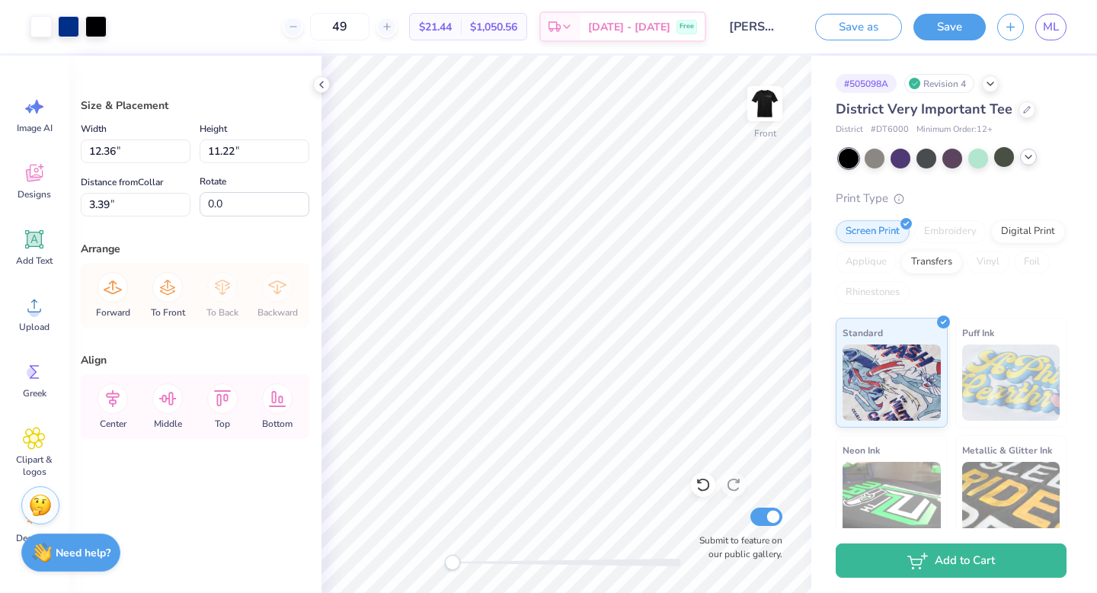
type input "12.36"
type input "11.22"
type input "3.39"
click at [939, 27] on button "Save" at bounding box center [950, 24] width 72 height 27
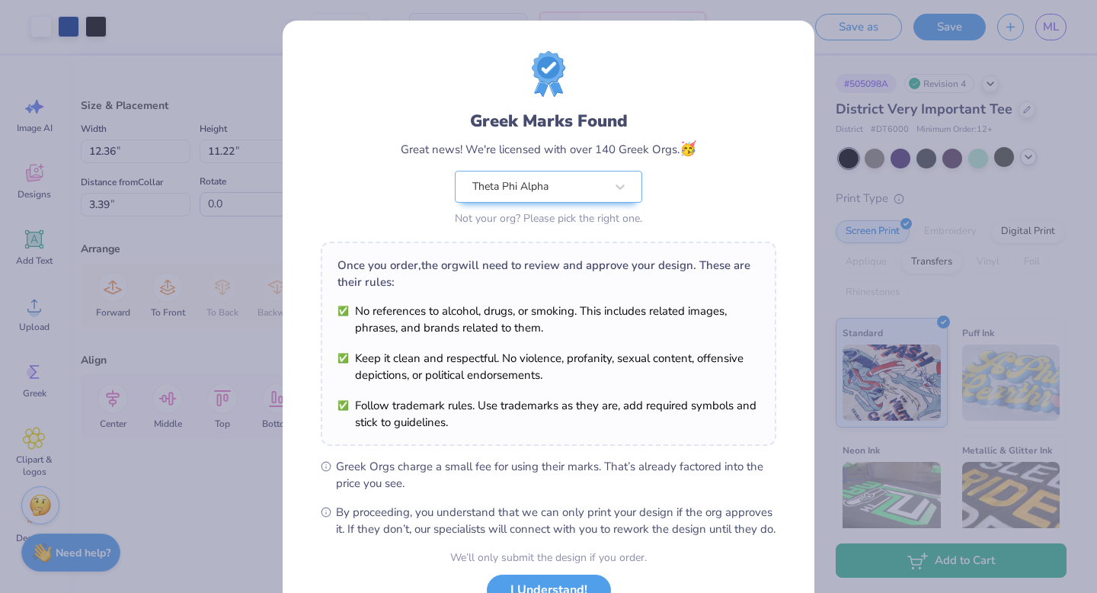
scroll to position [120, 0]
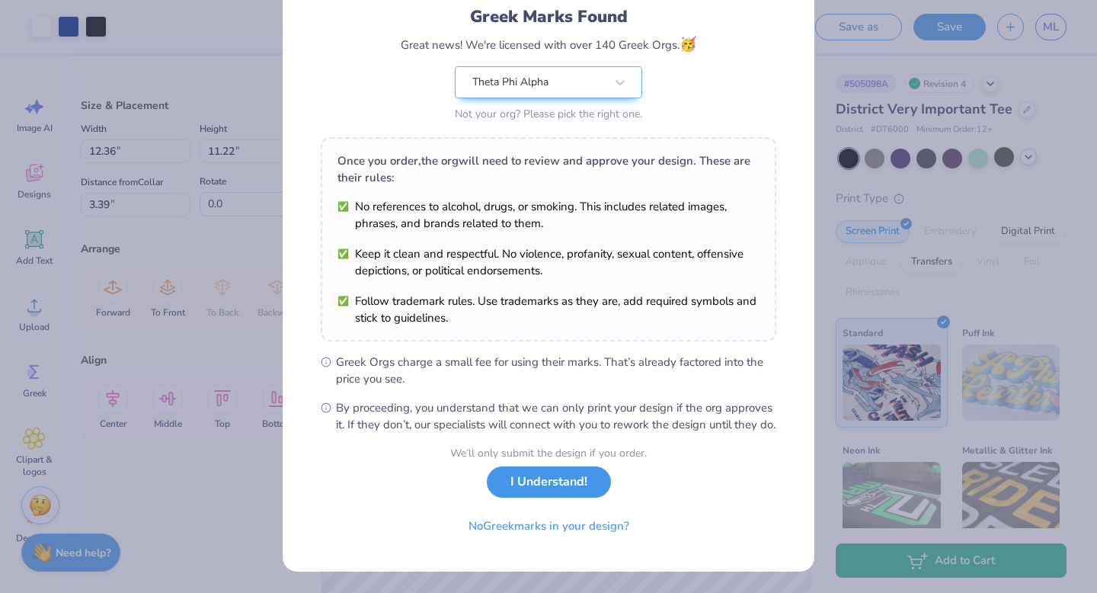
click at [569, 479] on button "I Understand!" at bounding box center [549, 481] width 124 height 31
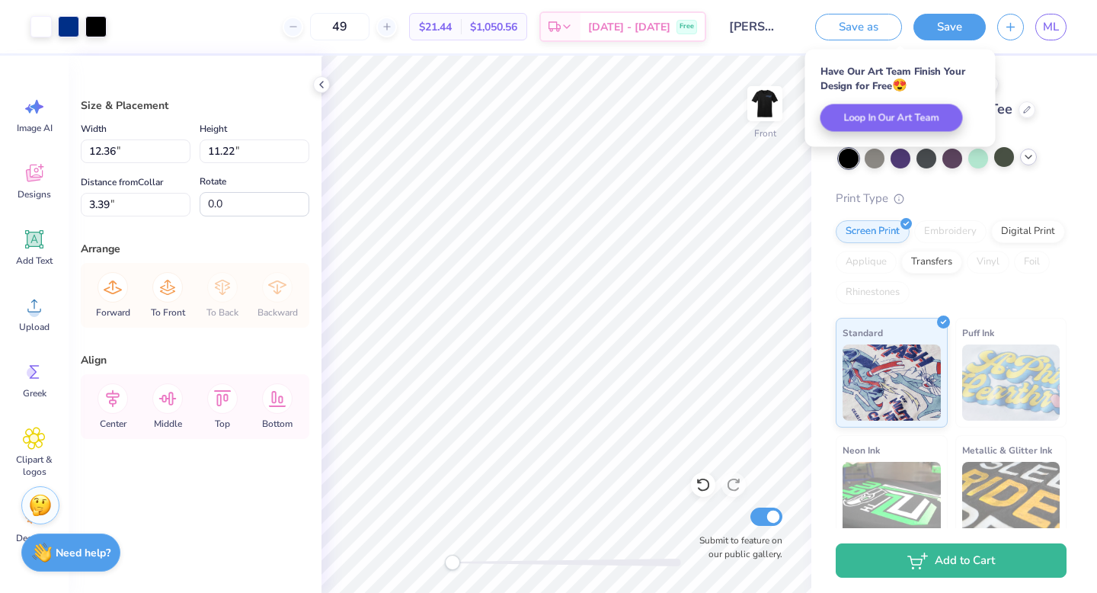
scroll to position [0, 0]
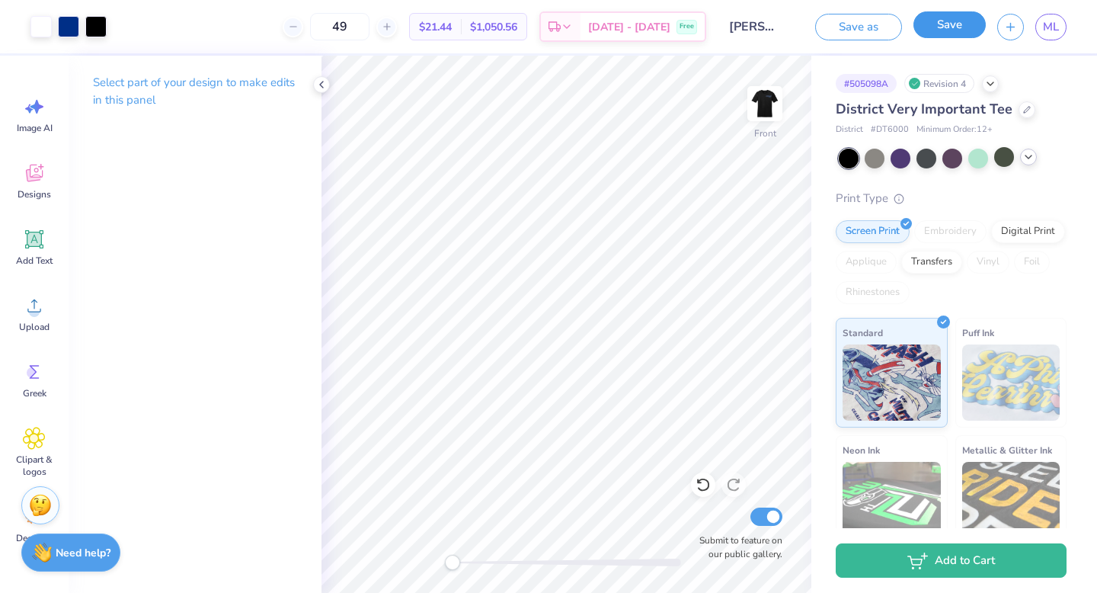
click at [943, 30] on button "Save" at bounding box center [950, 24] width 72 height 27
